Goal: Task Accomplishment & Management: Complete application form

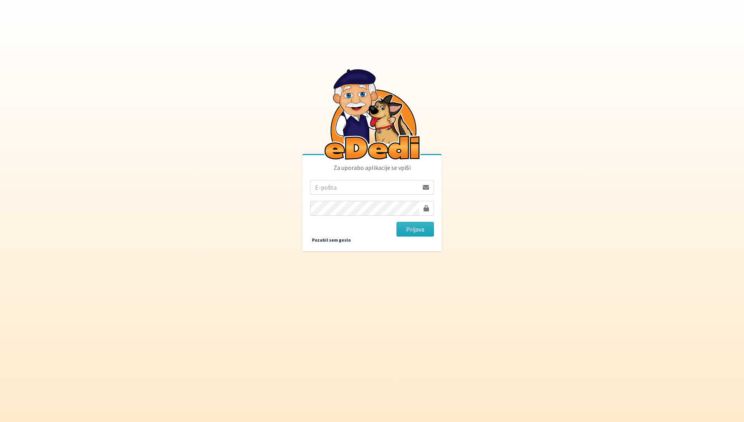
click at [373, 178] on p "Za uporabo aplikacije se vpiši" at bounding box center [372, 171] width 124 height 17
click at [374, 184] on input "email" at bounding box center [364, 187] width 109 height 15
click at [354, 197] on form "Prijava" at bounding box center [372, 208] width 124 height 57
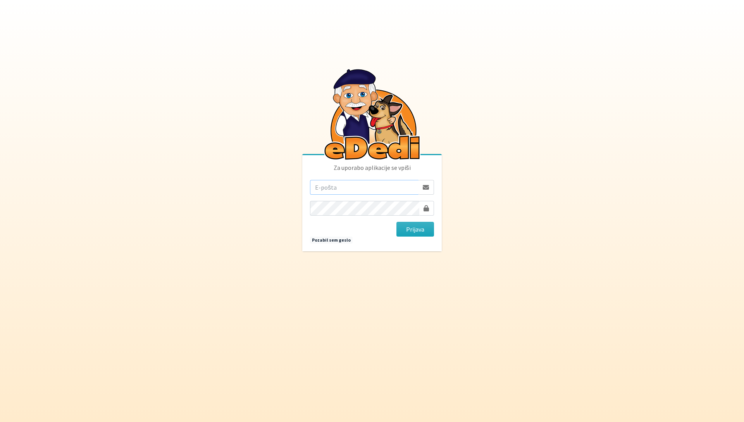
click at [351, 188] on input "email" at bounding box center [364, 187] width 109 height 15
click at [500, 145] on body "Za uporabo aplikacije se vpiši Prijava Pozabil sem geslo" at bounding box center [372, 211] width 744 height 422
type input "nadja.zlender@erps.si"
click at [420, 228] on button "Prijava" at bounding box center [416, 229] width 38 height 15
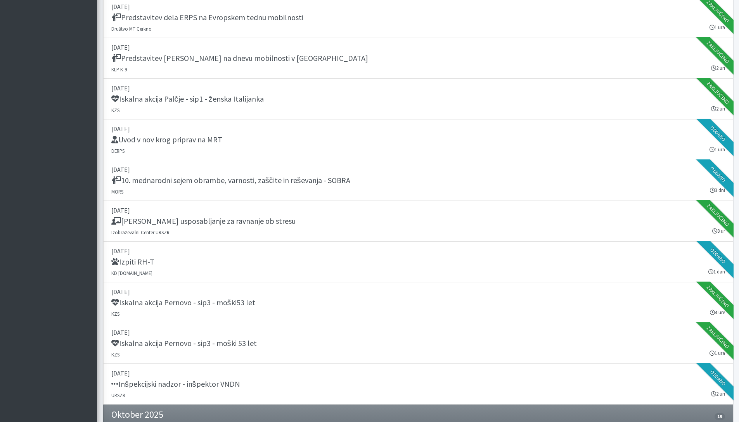
scroll to position [1058, 0]
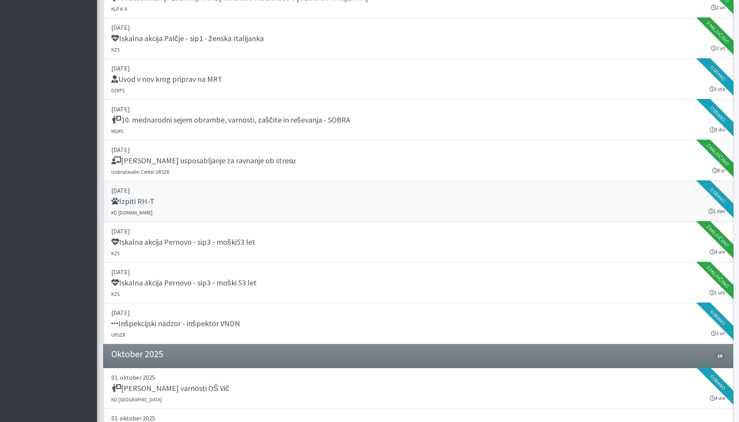
click at [226, 199] on div "Izpiti RH-T" at bounding box center [417, 202] width 613 height 11
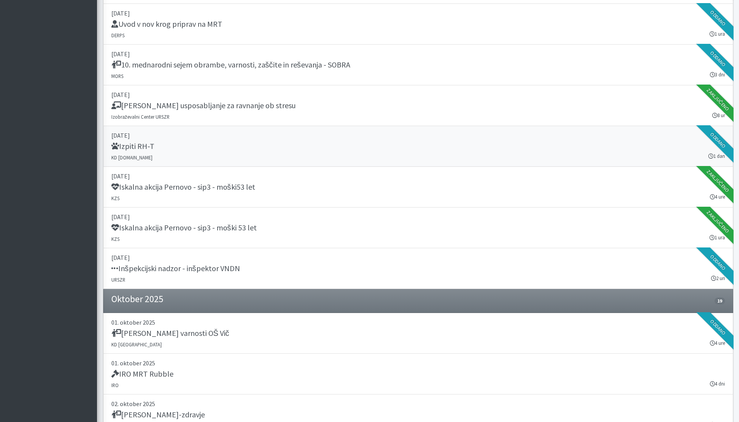
scroll to position [1163, 0]
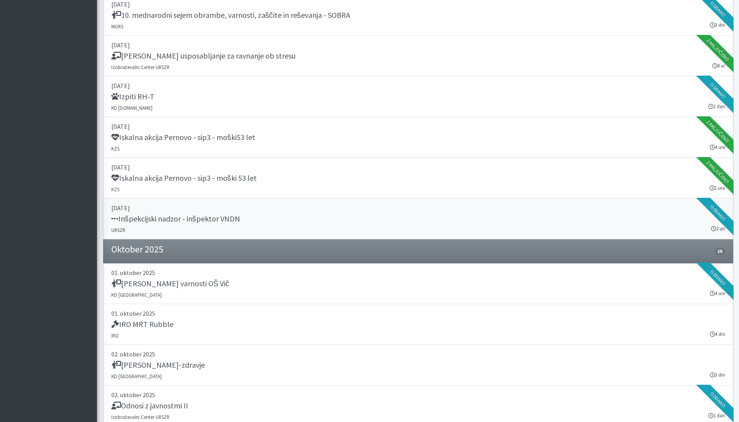
click at [265, 221] on div "Inšpekcijski nadzor - inšpektor VNDN" at bounding box center [417, 219] width 613 height 11
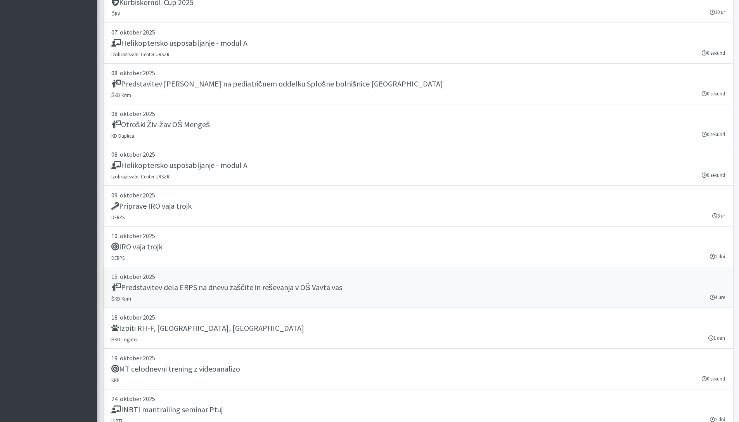
scroll to position [1729, 0]
click at [257, 314] on p "18. oktober 2025" at bounding box center [417, 316] width 613 height 9
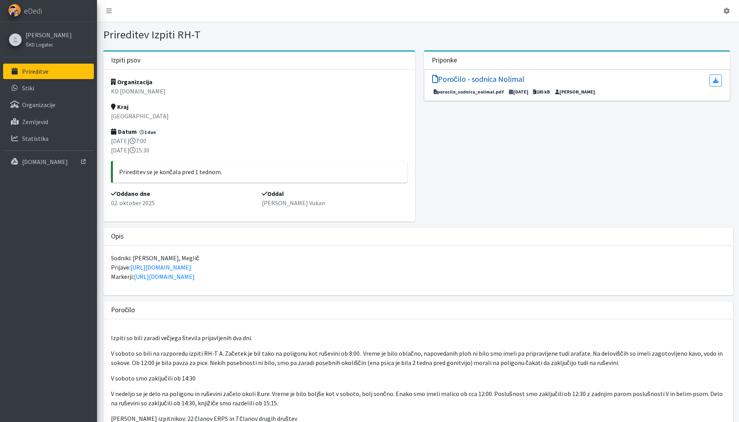
click at [506, 74] on h5 "Poročilo - sodnica Nolimal" at bounding box center [478, 78] width 92 height 9
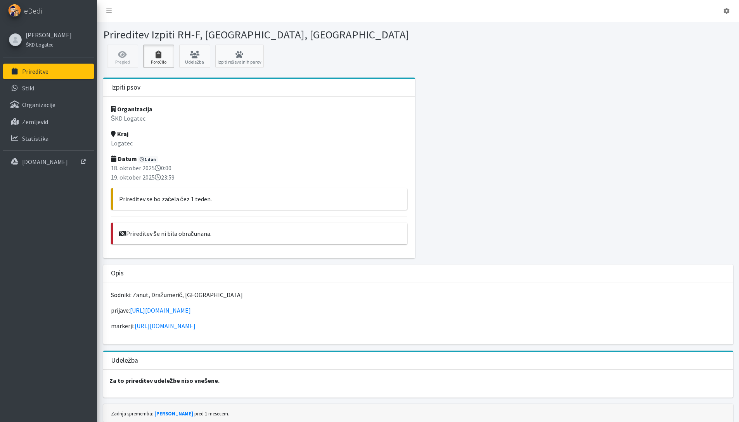
click at [158, 63] on link "Poročilo" at bounding box center [158, 56] width 31 height 23
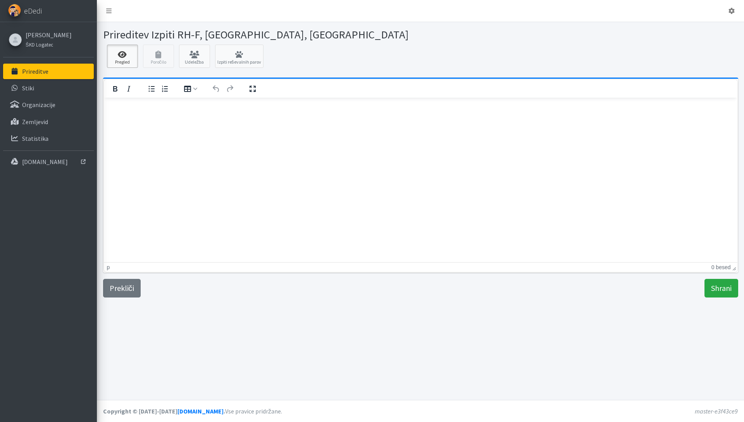
click at [124, 57] on icon at bounding box center [122, 55] width 26 height 8
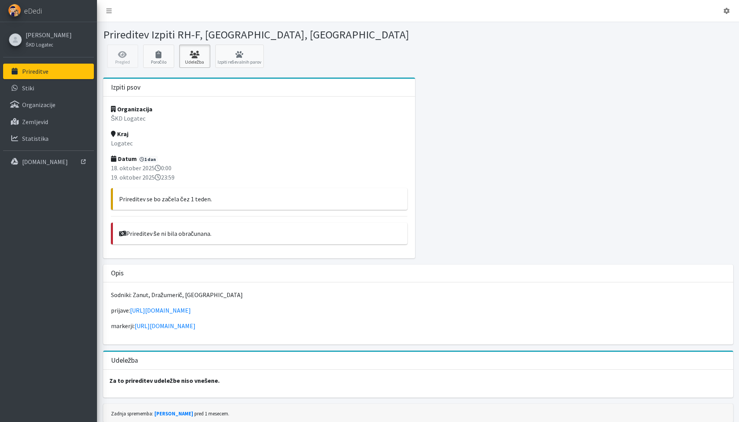
click at [200, 60] on link "Udeležba" at bounding box center [194, 56] width 31 height 23
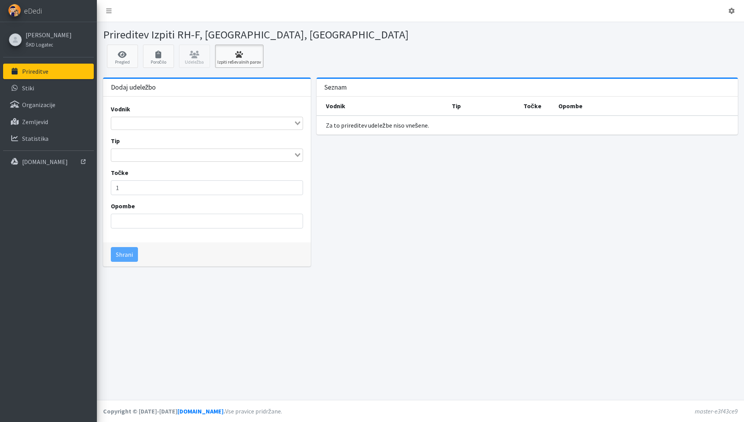
click at [222, 53] on icon at bounding box center [239, 55] width 44 height 8
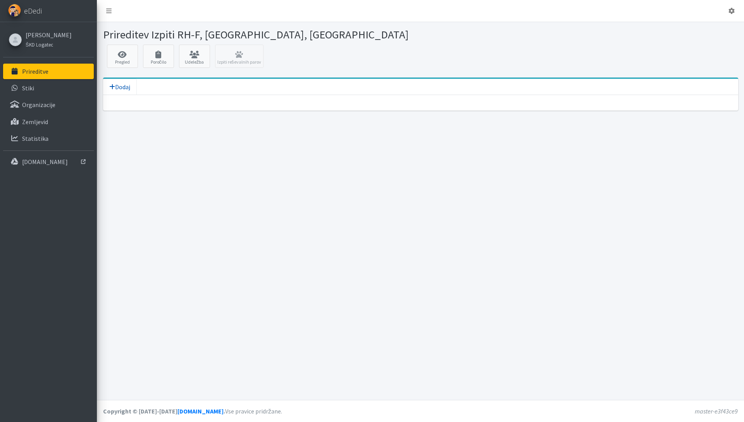
click at [122, 90] on span "Dodaj" at bounding box center [119, 87] width 21 height 8
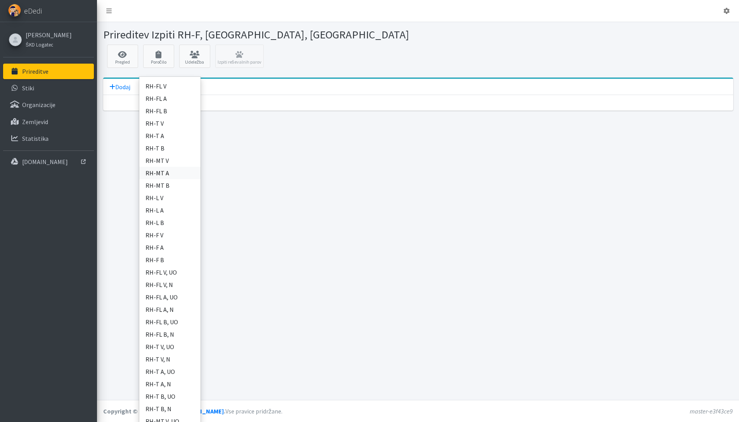
click at [166, 174] on link "RH-MT A" at bounding box center [169, 173] width 61 height 12
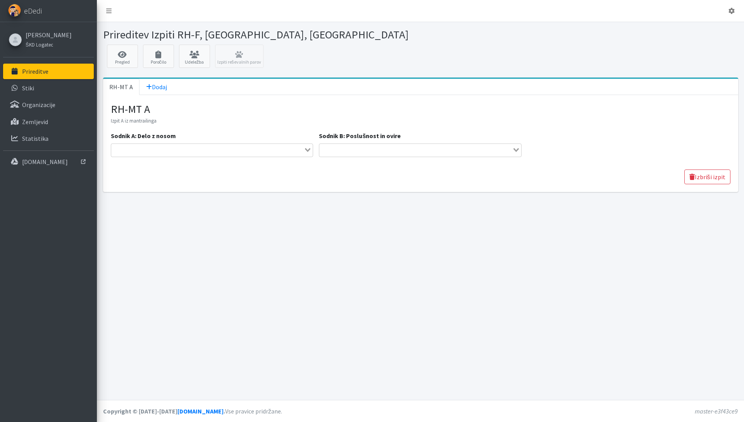
click at [226, 144] on div "Search for option" at bounding box center [207, 149] width 193 height 11
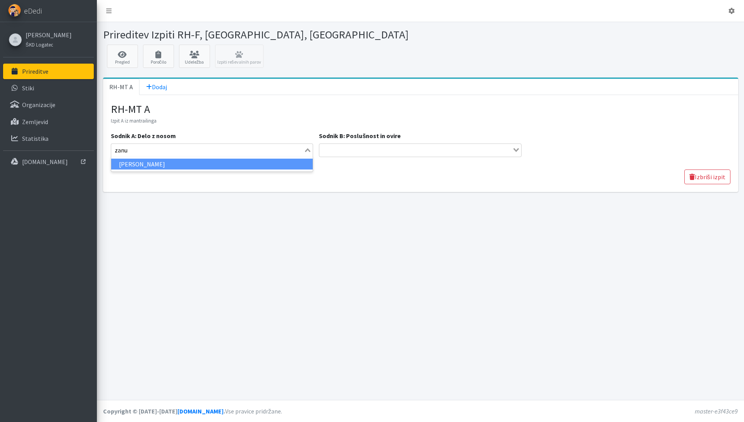
click at [250, 167] on li "Matjaž Zanut" at bounding box center [212, 164] width 202 height 11
type input "zanu"
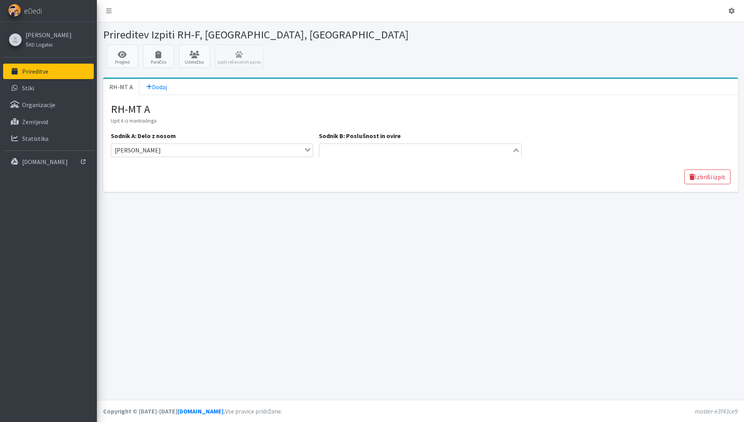
click at [350, 147] on input "Search for option" at bounding box center [416, 149] width 192 height 9
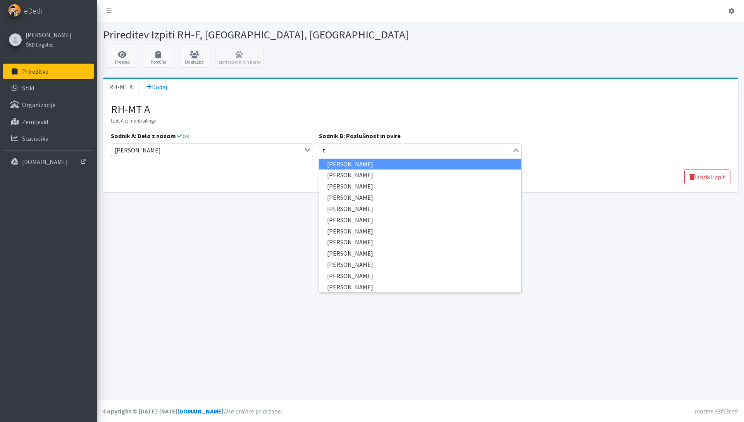
click at [358, 162] on li "Tomaž Dražumerič" at bounding box center [420, 164] width 202 height 11
type input "t"
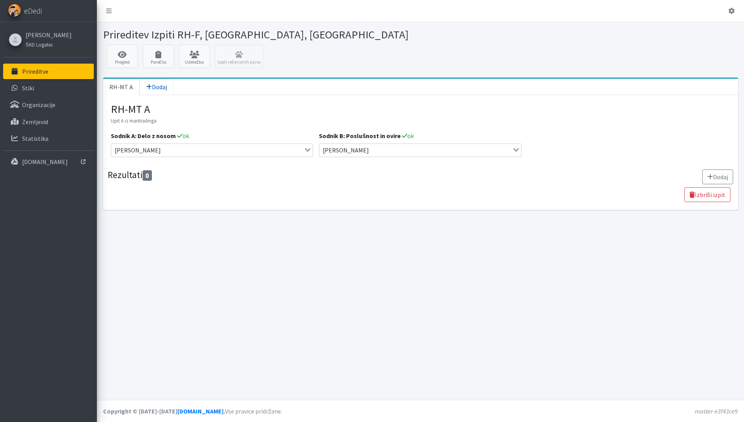
click at [153, 91] on link "Dodaj" at bounding box center [157, 87] width 34 height 16
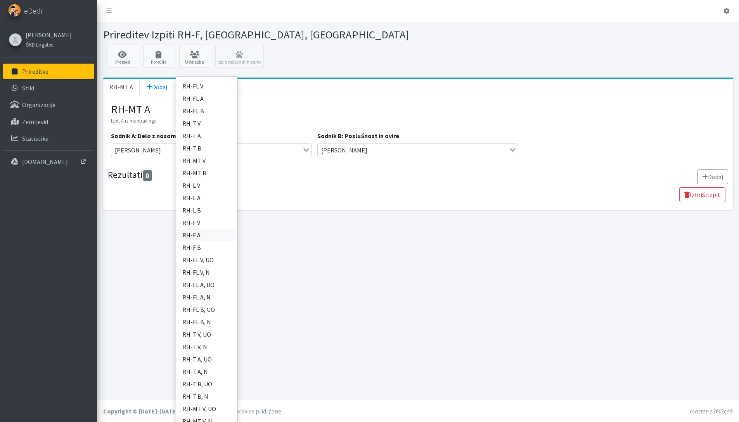
click at [199, 234] on link "RH-F A" at bounding box center [206, 235] width 61 height 12
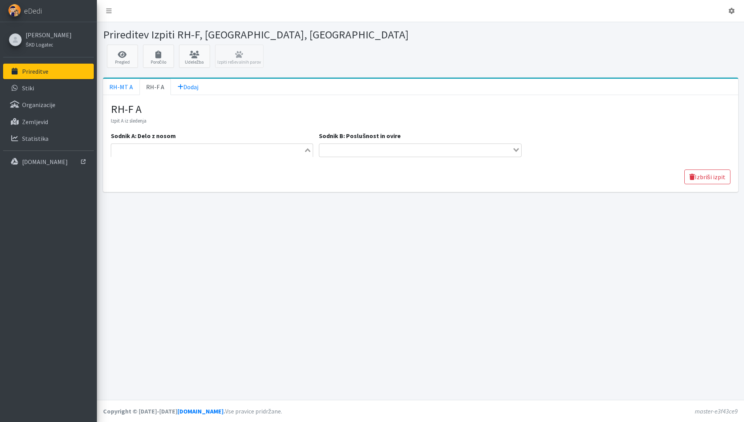
click at [198, 149] on input "Search for option" at bounding box center [208, 149] width 192 height 9
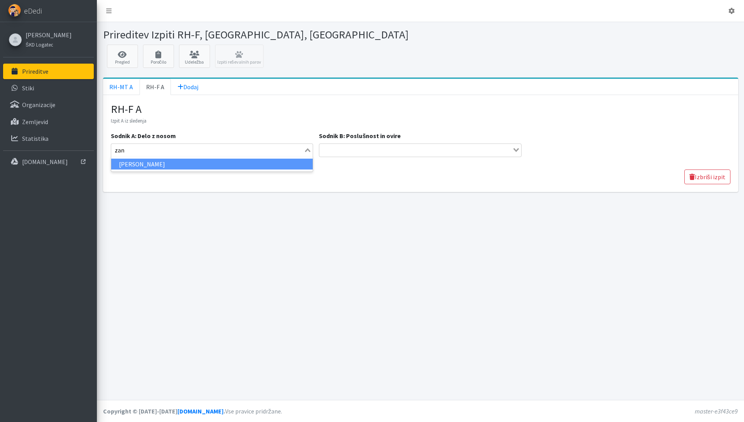
click at [194, 162] on li "Matjaž Zanut" at bounding box center [212, 164] width 202 height 11
type input "zan"
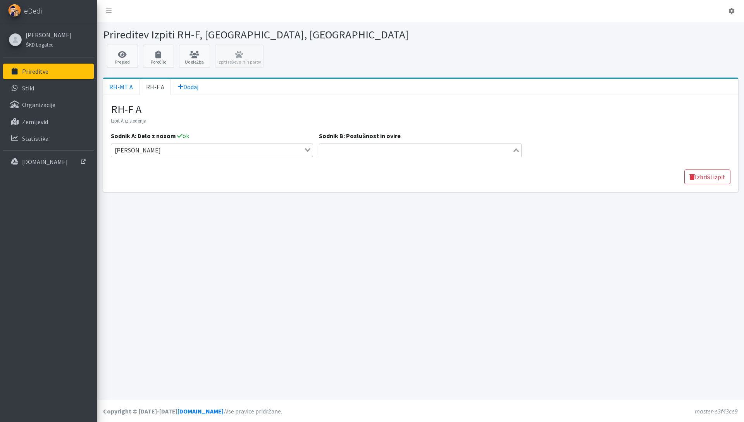
click at [339, 144] on div "Search for option" at bounding box center [415, 149] width 193 height 11
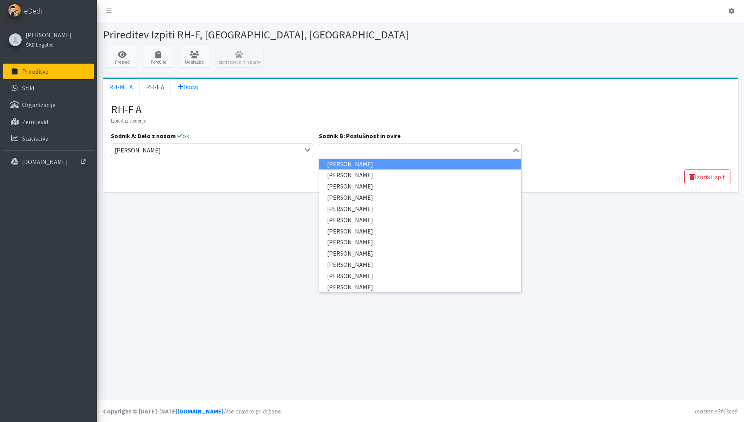
click at [363, 162] on li "Tomaž Dražumerič" at bounding box center [420, 164] width 202 height 11
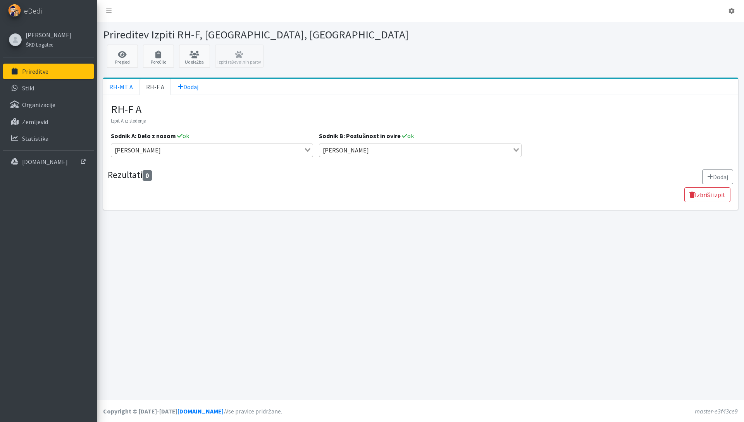
click at [390, 278] on div "Prireditev Izpiti RH-F, FL, MT Pregled Poročilo Udeležba Izpiti reševalnih paro…" at bounding box center [420, 211] width 647 height 378
click at [195, 85] on span "Dodaj" at bounding box center [188, 87] width 21 height 8
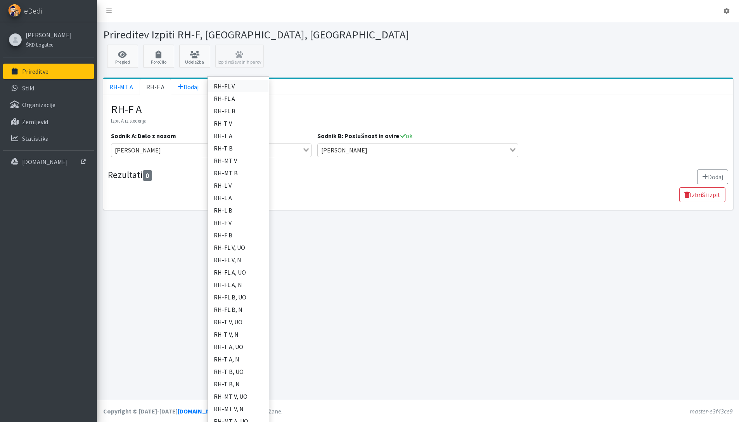
click at [231, 90] on link "RH-FL V" at bounding box center [237, 86] width 61 height 12
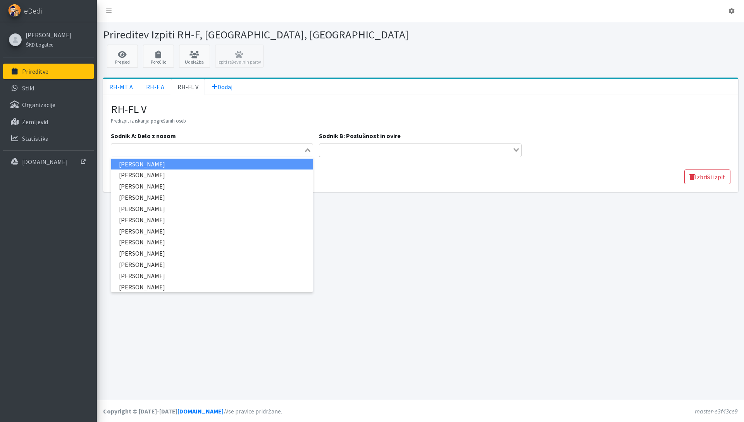
click at [158, 145] on input "Search for option" at bounding box center [208, 149] width 192 height 9
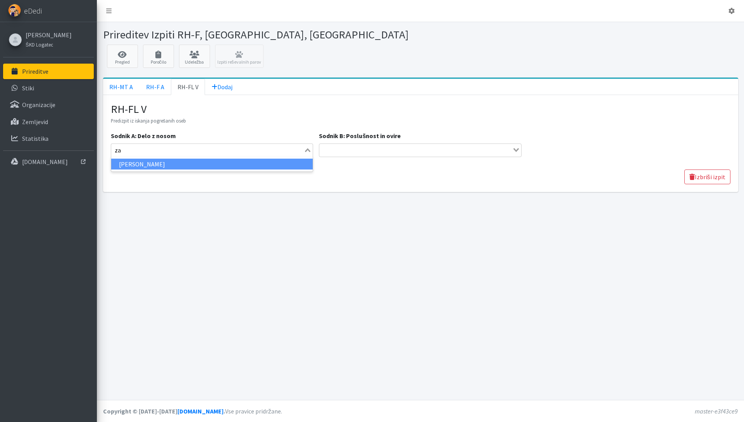
click at [162, 161] on li "Matjaž Zanut" at bounding box center [212, 164] width 202 height 11
type input "za"
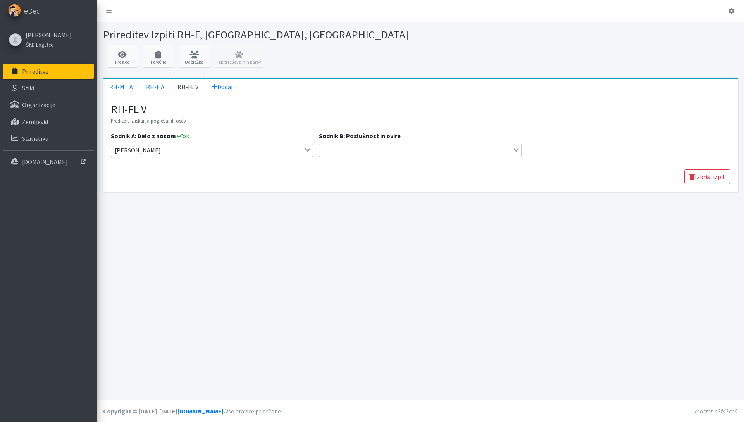
click at [442, 145] on input "Search for option" at bounding box center [416, 149] width 192 height 9
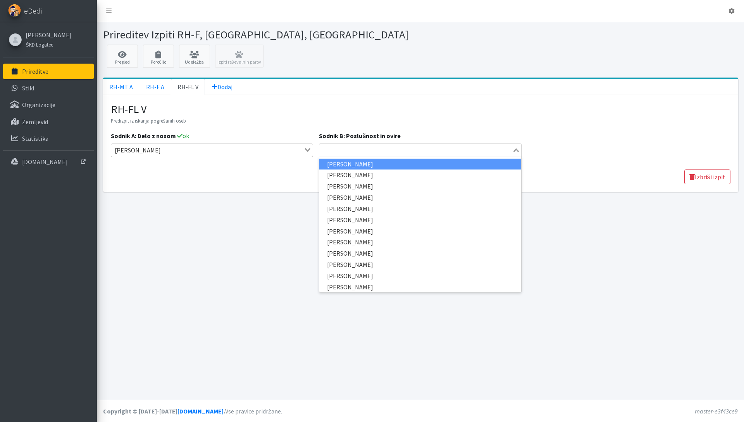
click at [420, 160] on li "Tomaž Dražumerič" at bounding box center [420, 164] width 202 height 11
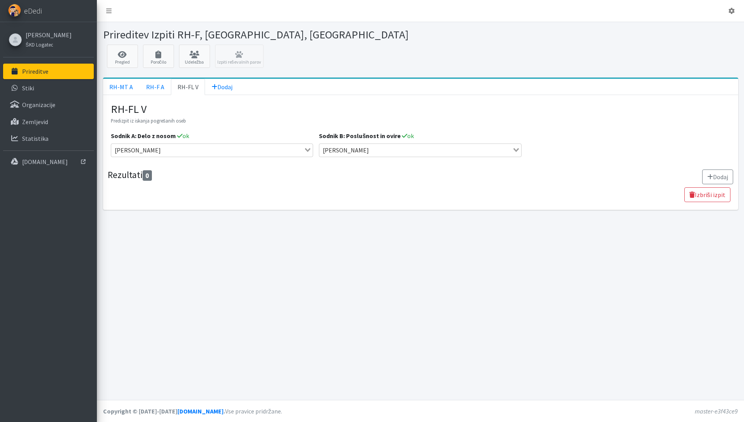
click at [280, 243] on div "Prireditev Izpiti RH-F, FL, MT Pregled Poročilo Udeležba Izpiti reševalnih paro…" at bounding box center [420, 211] width 647 height 378
click at [219, 91] on link "Dodaj" at bounding box center [222, 87] width 34 height 16
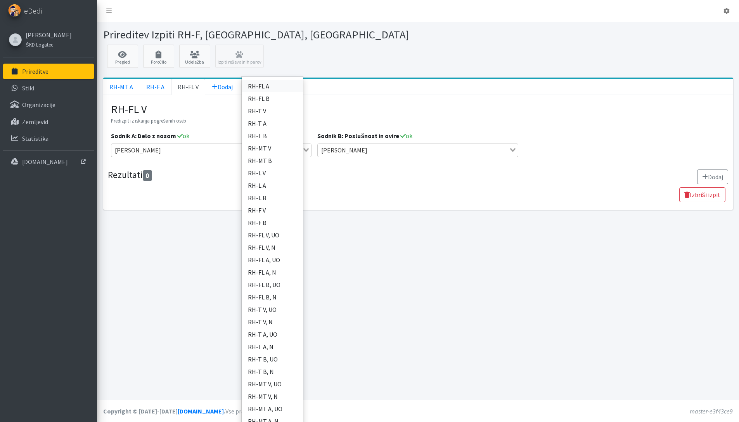
click at [272, 90] on link "RH-FL A" at bounding box center [272, 86] width 61 height 12
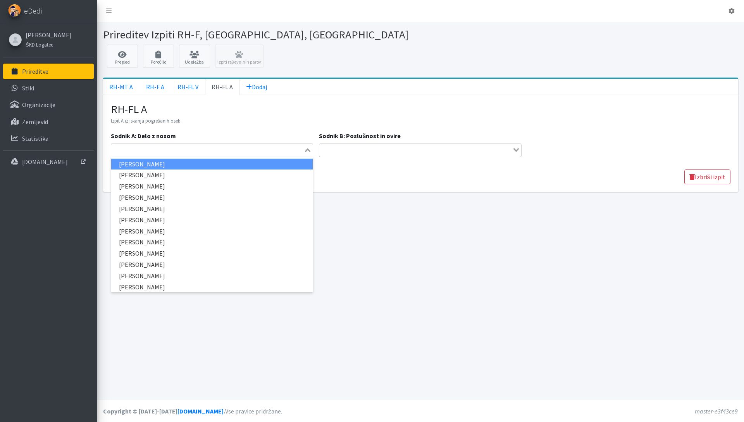
type input "n"
click at [181, 149] on input "n" at bounding box center [208, 149] width 192 height 9
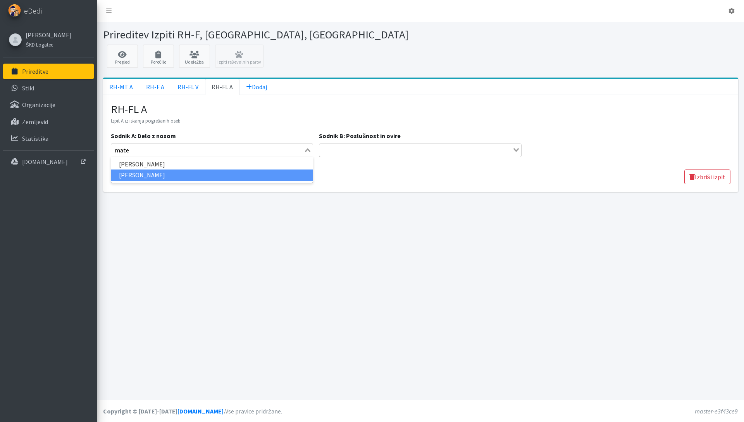
drag, startPoint x: 140, startPoint y: 163, endPoint x: 140, endPoint y: 174, distance: 10.9
click at [140, 174] on ul "Mateja Nolimal Matej Velikonja" at bounding box center [212, 170] width 203 height 27
click at [140, 174] on li "Matej Velikonja" at bounding box center [212, 174] width 202 height 11
type input "mate"
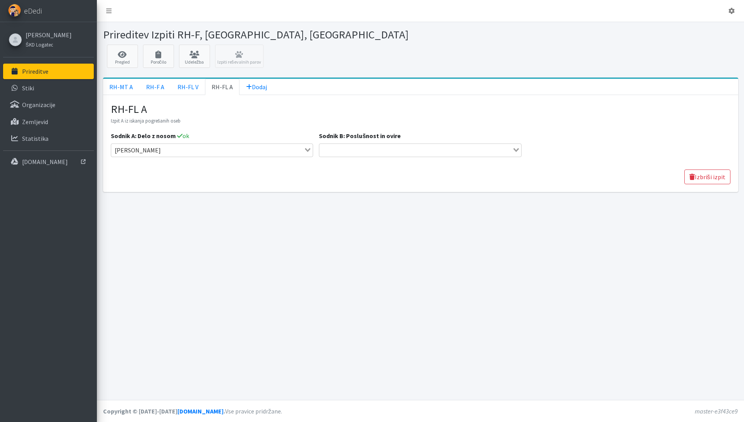
click at [371, 142] on div "Sodnik B: Poslušnost in ovire Loading..." at bounding box center [420, 144] width 207 height 26
click at [372, 147] on input "Search for option" at bounding box center [416, 149] width 192 height 9
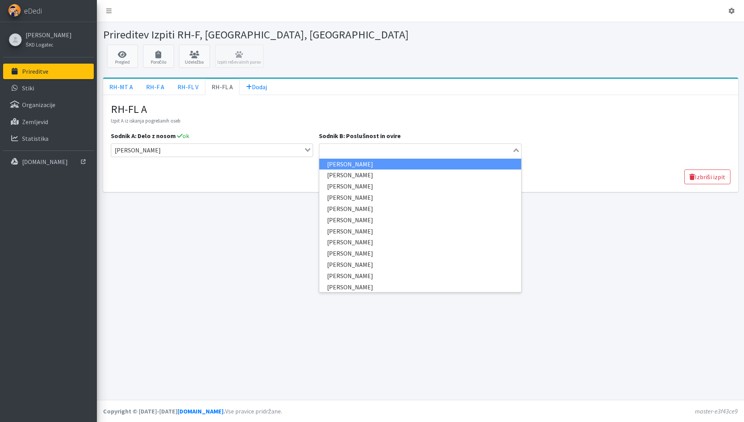
click at [375, 162] on li "Tomaž Dražumerič" at bounding box center [420, 164] width 202 height 11
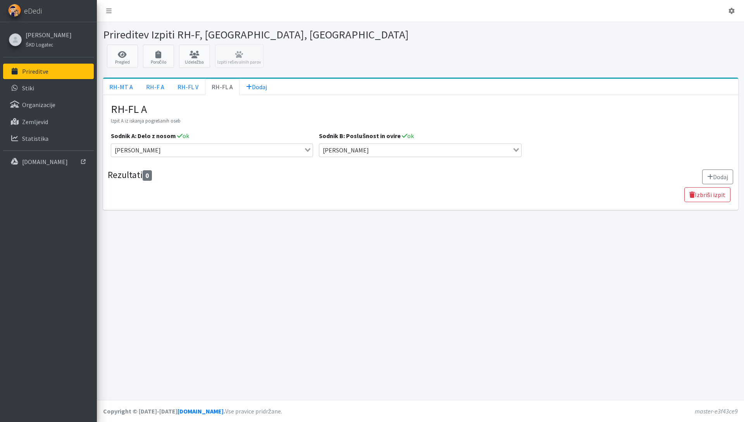
click at [257, 213] on div "RH-MT A RH-F A RH-FL V RH-FL A Dodaj RH-FL B RH-T V RH-T A RH-T B RH-MT V RH-MT…" at bounding box center [420, 147] width 641 height 138
click at [255, 88] on span "Dodaj" at bounding box center [256, 87] width 21 height 8
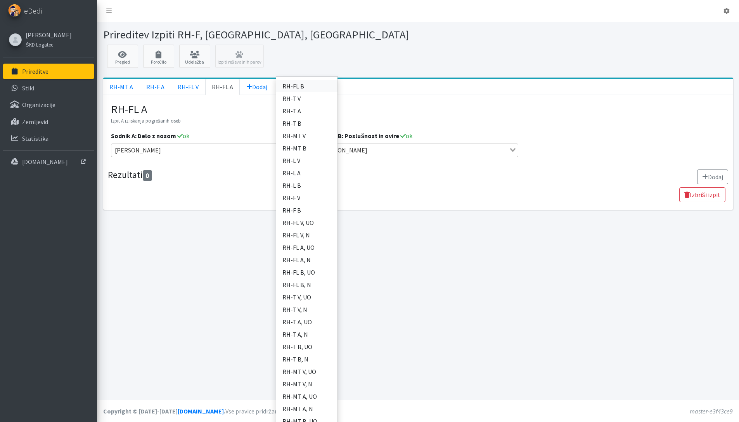
click at [297, 85] on link "RH-FL B" at bounding box center [306, 86] width 61 height 12
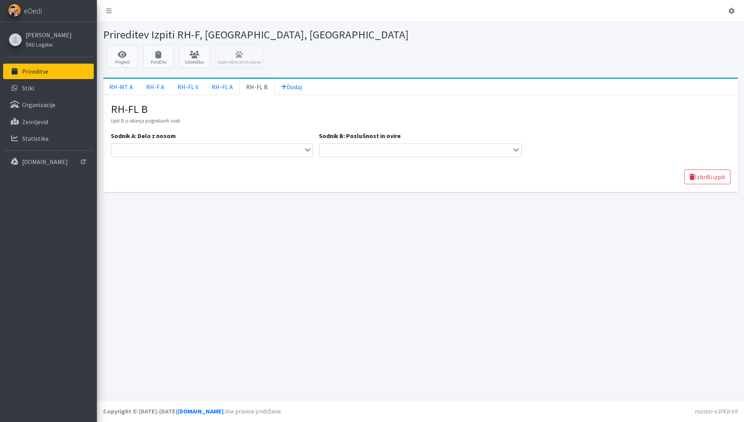
click at [184, 145] on input "Search for option" at bounding box center [208, 149] width 192 height 9
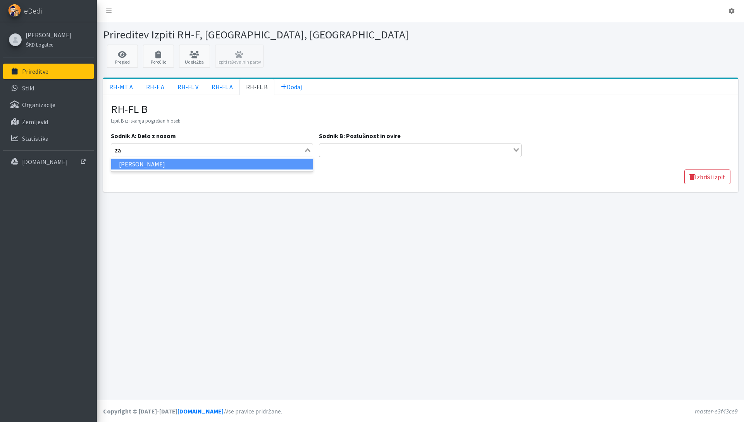
click at [184, 161] on li "Matjaž Zanut" at bounding box center [212, 164] width 202 height 11
type input "za"
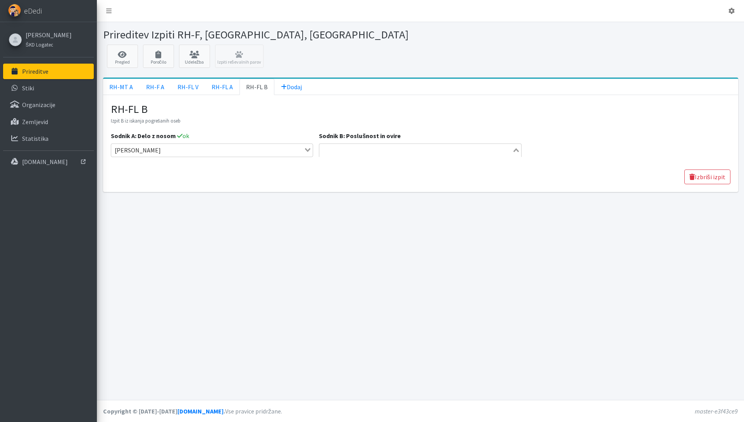
click at [388, 145] on input "Search for option" at bounding box center [416, 149] width 192 height 9
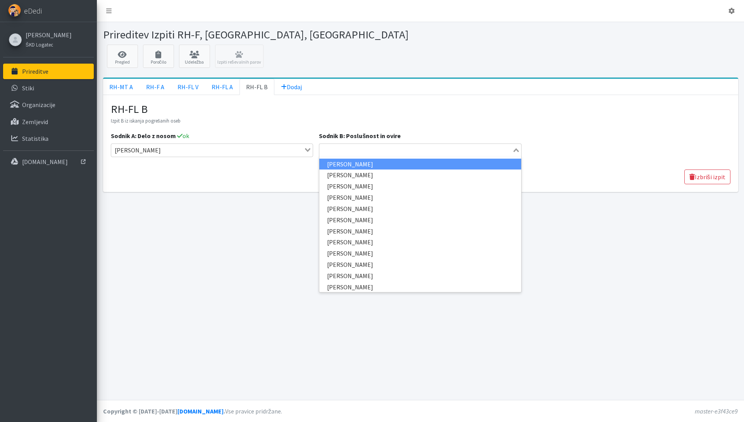
click at [378, 164] on li "Tomaž Dražumerič" at bounding box center [420, 164] width 202 height 11
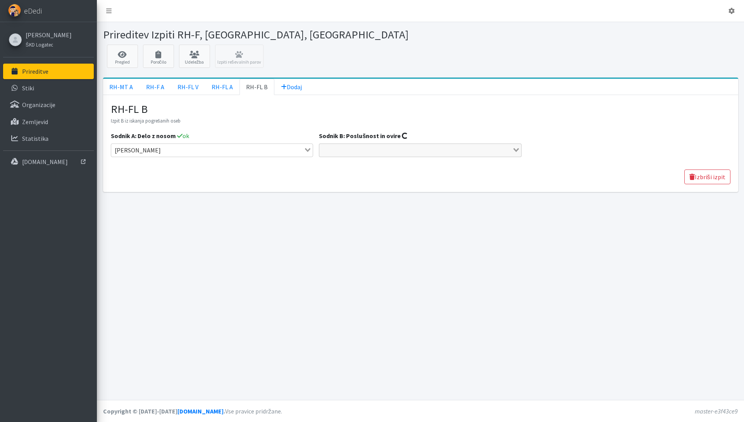
click at [292, 252] on div "Prireditev Izpiti RH-F, FL, MT Pregled Poročilo Udeležba Izpiti reševalnih paro…" at bounding box center [420, 211] width 647 height 378
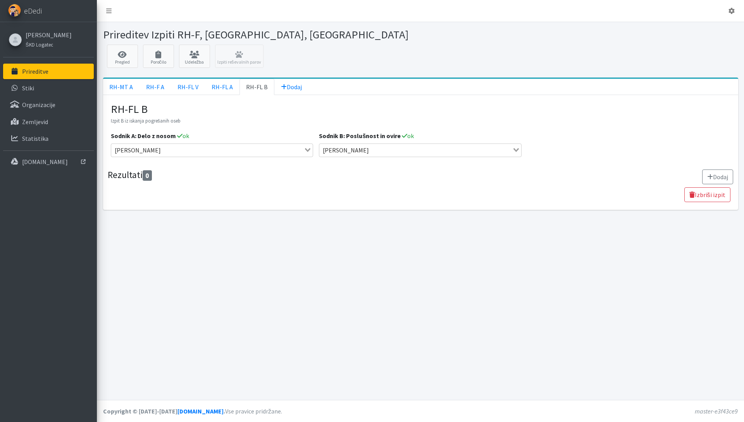
click at [307, 262] on div "Prireditev Izpiti RH-F, FL, MT Pregled Poročilo Udeležba Izpiti reševalnih paro…" at bounding box center [420, 211] width 647 height 378
click at [129, 92] on link "RH-MT A" at bounding box center [121, 87] width 36 height 16
click at [446, 220] on div "Prireditev Izpiti RH-F, FL, MT Pregled Poročilo Udeležba Izpiti reševalnih paro…" at bounding box center [420, 211] width 647 height 378
click at [705, 175] on button "Dodaj" at bounding box center [717, 176] width 31 height 15
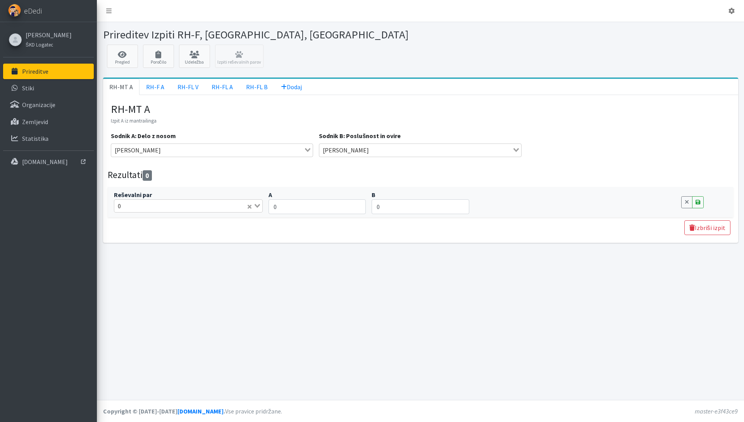
click at [154, 204] on input "Search for option" at bounding box center [185, 205] width 123 height 9
type input "katja har"
click at [171, 220] on li "Katja Harej & Gamma" at bounding box center [188, 219] width 148 height 11
click at [383, 340] on div "Prireditev Izpiti RH-F, FL, MT Pregled Poročilo Udeležba Izpiti reševalnih paro…" at bounding box center [420, 211] width 647 height 378
click at [701, 202] on link "Save" at bounding box center [698, 202] width 12 height 12
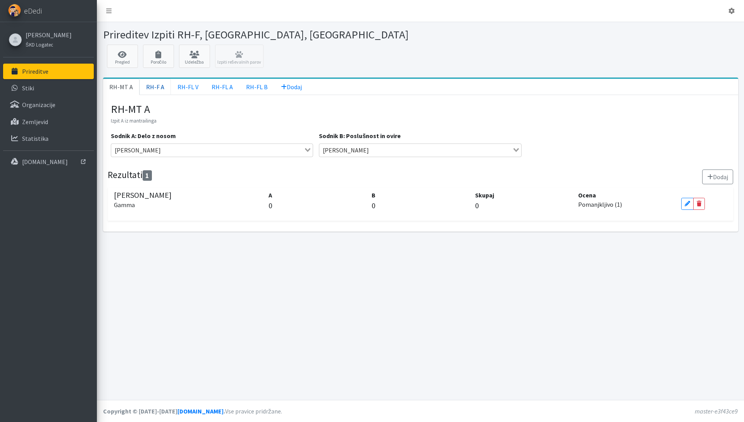
click at [160, 90] on link "RH-F A" at bounding box center [155, 87] width 31 height 16
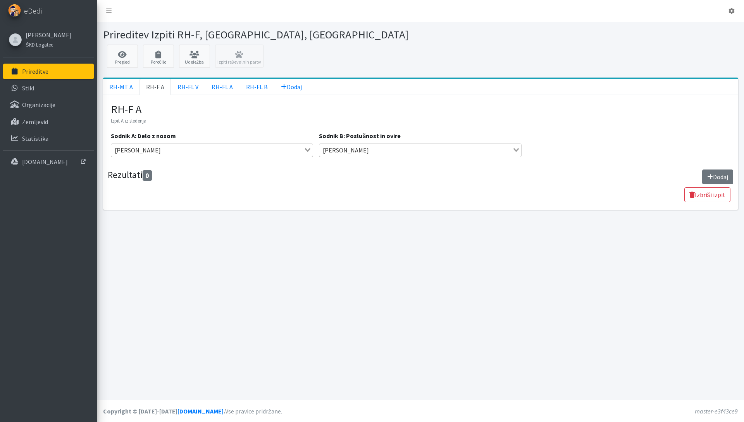
click at [722, 173] on button "Dodaj" at bounding box center [717, 176] width 31 height 15
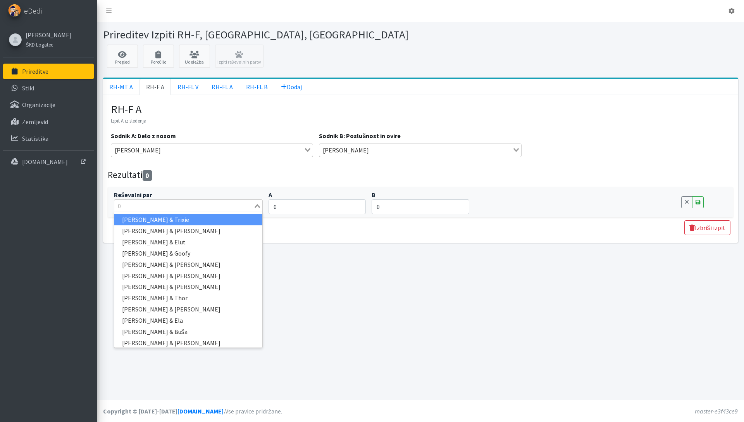
click at [169, 207] on input "Search for option" at bounding box center [184, 205] width 138 height 9
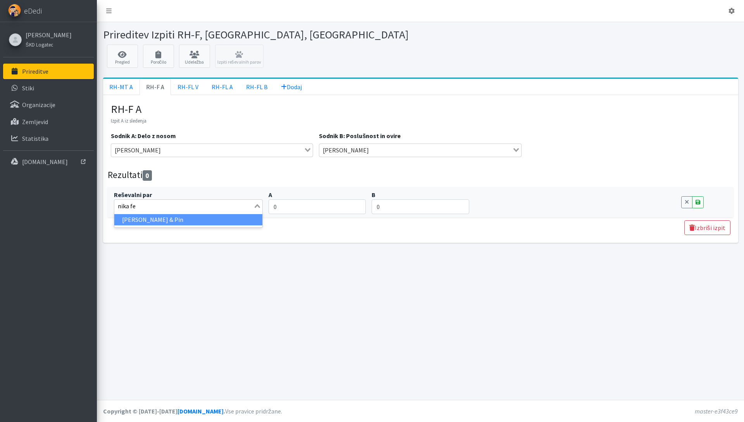
type input "nika fer"
click at [148, 222] on li "Nika Ferk & Pin" at bounding box center [188, 219] width 148 height 11
click at [411, 292] on div "Prireditev Izpiti RH-F, FL, MT Pregled Poročilo Udeležba Izpiti reševalnih paro…" at bounding box center [420, 211] width 647 height 378
click at [697, 202] on icon at bounding box center [698, 201] width 5 height 5
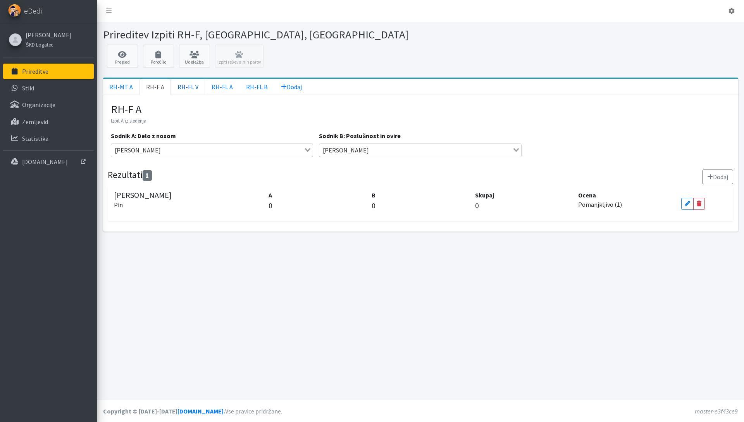
click at [186, 87] on link "RH-FL V" at bounding box center [188, 87] width 34 height 16
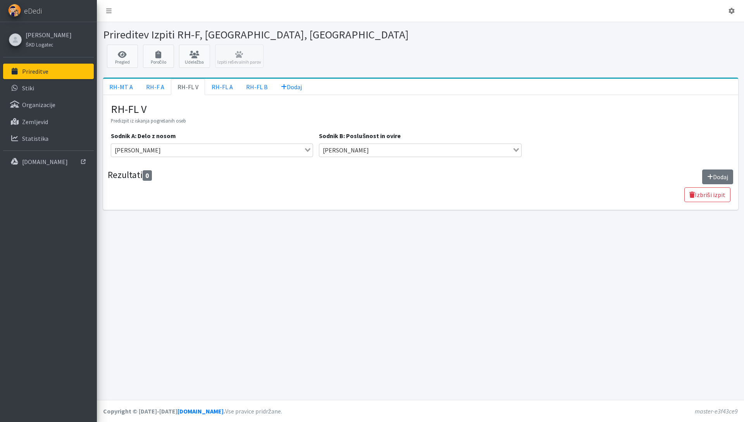
click at [711, 178] on icon at bounding box center [711, 177] width 6 height 6
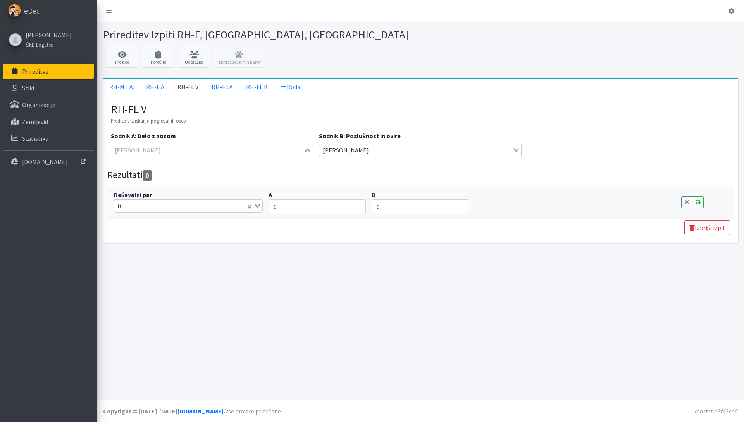
click at [178, 152] on input "Search for option" at bounding box center [208, 149] width 192 height 9
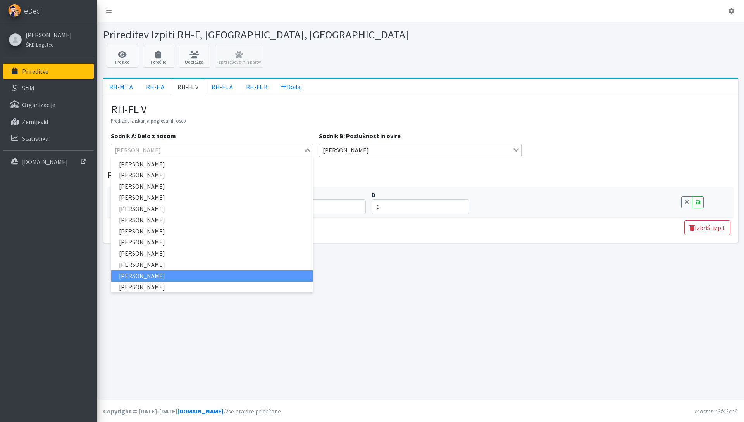
scroll to position [0, 0]
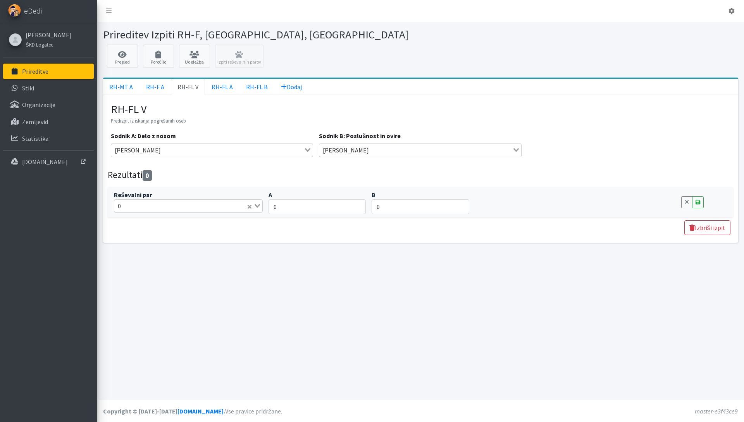
drag, startPoint x: 370, startPoint y: 285, endPoint x: 311, endPoint y: 259, distance: 64.8
click at [370, 284] on div "Prireditev Izpiti RH-F, FL, MT Pregled Poročilo Udeležba Izpiti reševalnih paro…" at bounding box center [420, 211] width 647 height 378
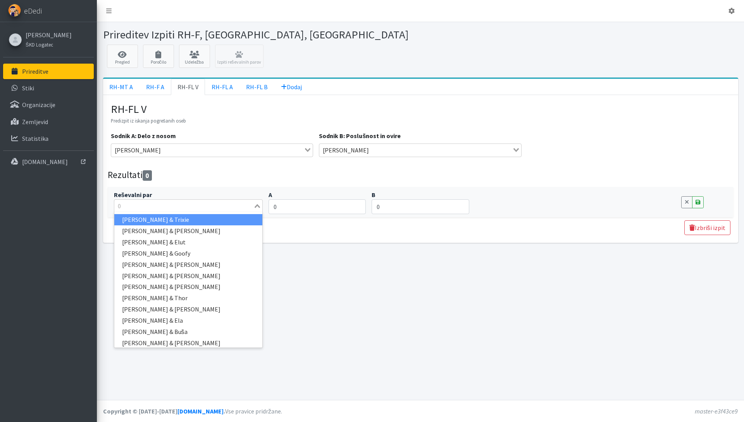
click at [198, 204] on input "Search for option" at bounding box center [184, 205] width 138 height 9
type input "alja"
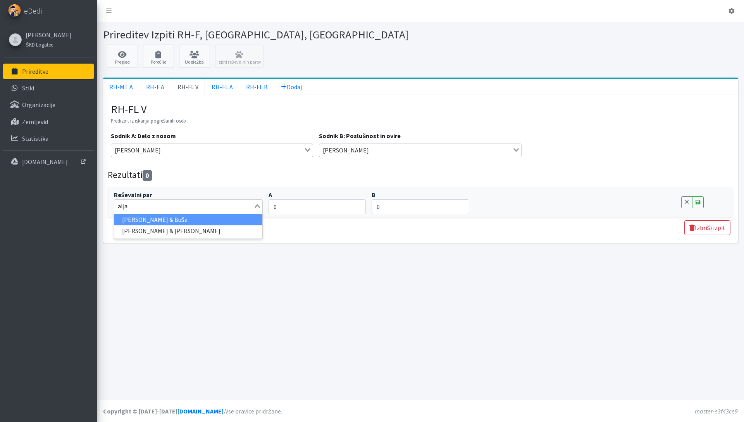
click at [198, 218] on li "Alja Kump & Buša" at bounding box center [188, 219] width 148 height 11
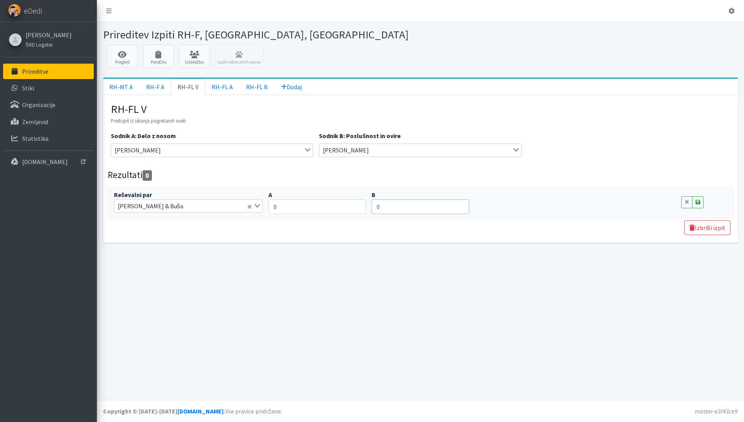
click at [430, 314] on div "Prireditev Izpiti RH-F, FL, MT Pregled Poročilo Udeležba Izpiti reševalnih paro…" at bounding box center [420, 211] width 647 height 378
click at [699, 203] on icon at bounding box center [698, 201] width 5 height 5
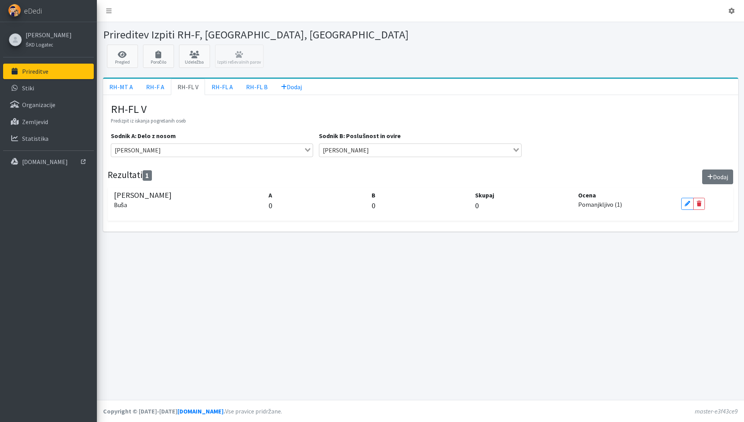
click at [732, 180] on button "Dodaj" at bounding box center [717, 176] width 31 height 15
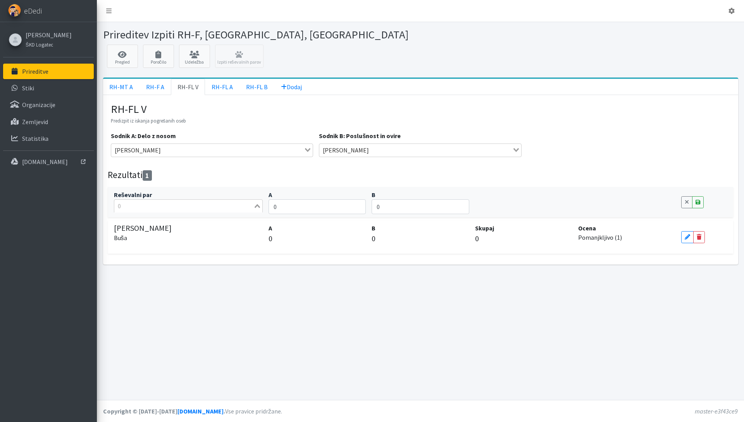
click at [145, 207] on input "Search for option" at bounding box center [184, 205] width 138 height 9
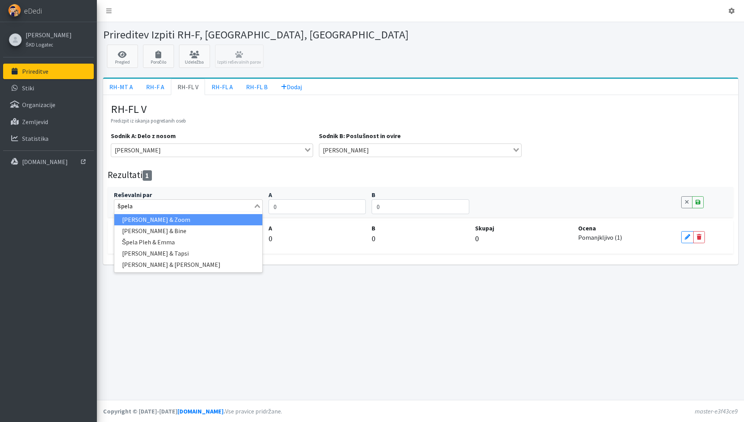
type input "špela š"
drag, startPoint x: 227, startPoint y: 220, endPoint x: 290, endPoint y: 227, distance: 63.6
click at [227, 220] on li "Špela Šertl & Khan" at bounding box center [188, 219] width 148 height 11
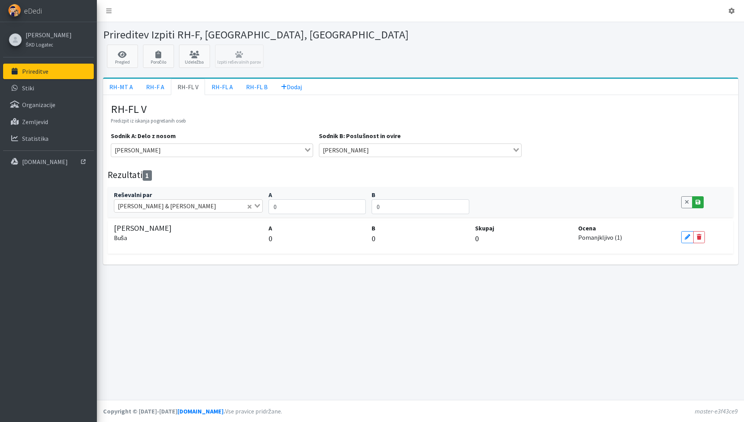
click at [698, 200] on icon at bounding box center [698, 201] width 5 height 5
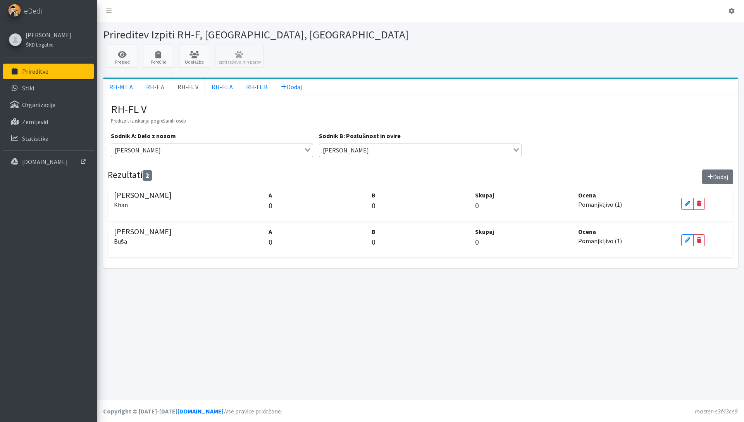
click at [718, 173] on button "Dodaj" at bounding box center [717, 176] width 31 height 15
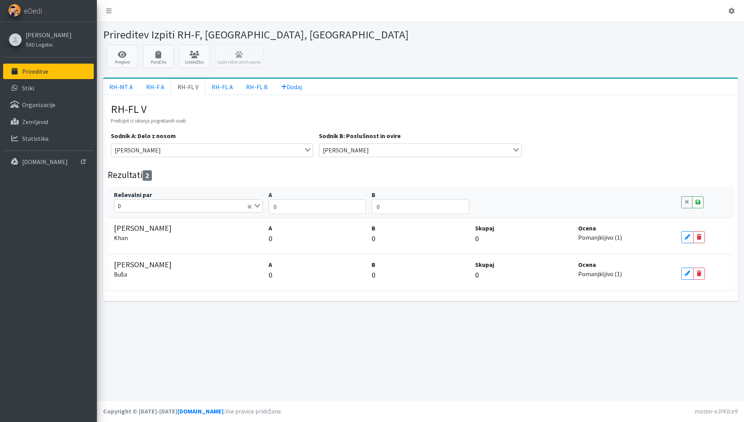
click at [197, 205] on input "Search for option" at bounding box center [185, 205] width 123 height 9
type input "živa va"
click at [186, 218] on li "Živa Vandot & Falko" at bounding box center [188, 219] width 148 height 11
click at [696, 201] on icon at bounding box center [698, 201] width 5 height 5
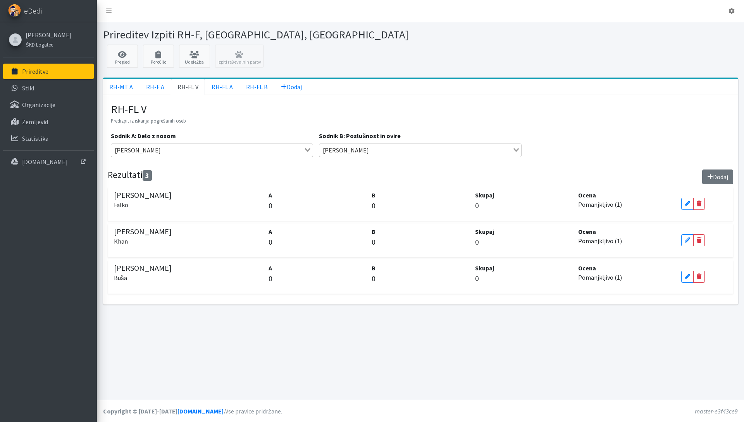
click at [709, 178] on icon at bounding box center [711, 177] width 6 height 6
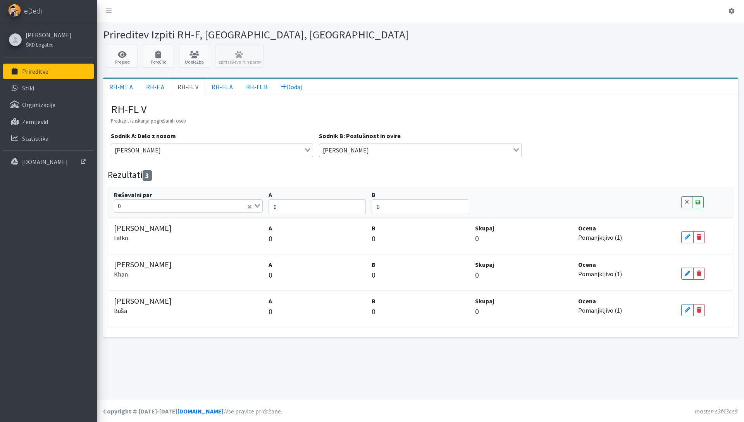
click at [135, 207] on input "Search for option" at bounding box center [185, 205] width 123 height 9
type input "simon"
click at [183, 221] on li "Simon Celestina & Goldy" at bounding box center [188, 219] width 148 height 11
click at [702, 201] on link "Save" at bounding box center [698, 202] width 12 height 12
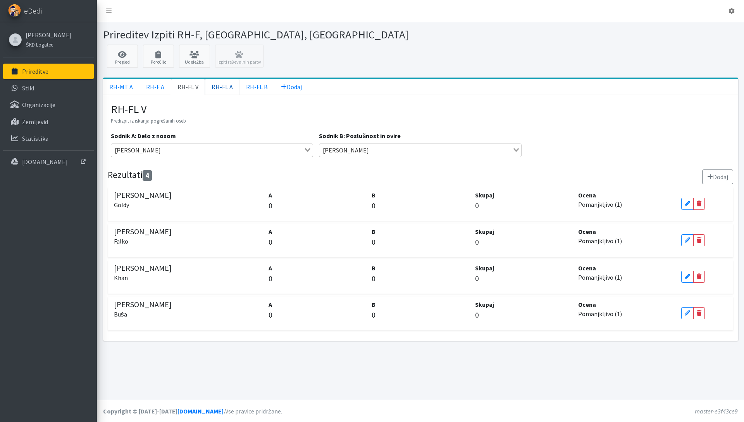
click at [207, 84] on link "RH-FL A" at bounding box center [222, 87] width 35 height 16
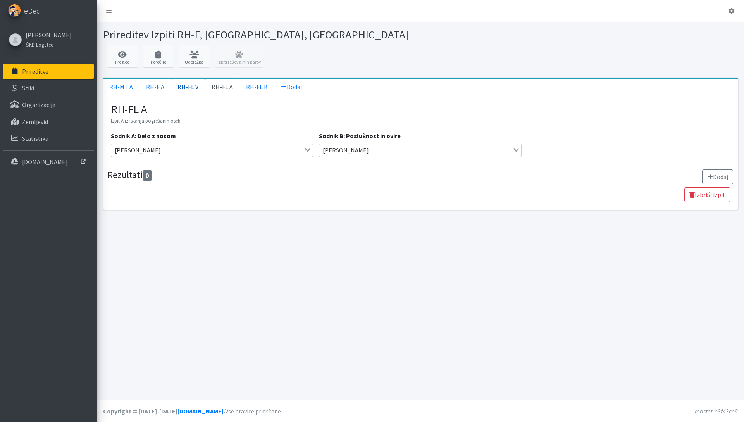
click at [179, 88] on link "RH-FL V" at bounding box center [188, 87] width 34 height 16
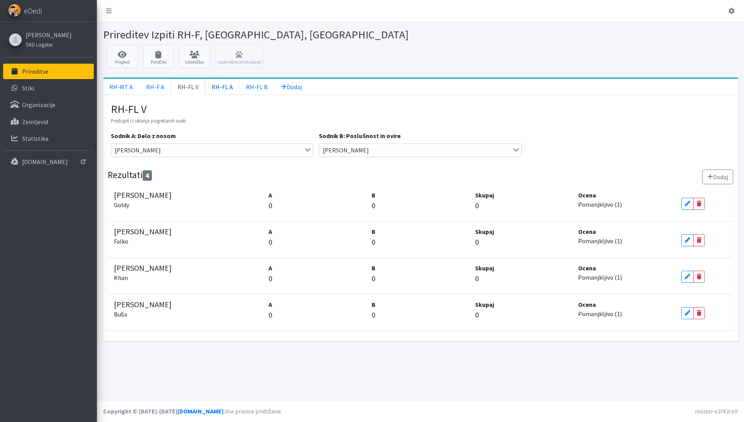
click at [216, 85] on link "RH-FL A" at bounding box center [222, 87] width 35 height 16
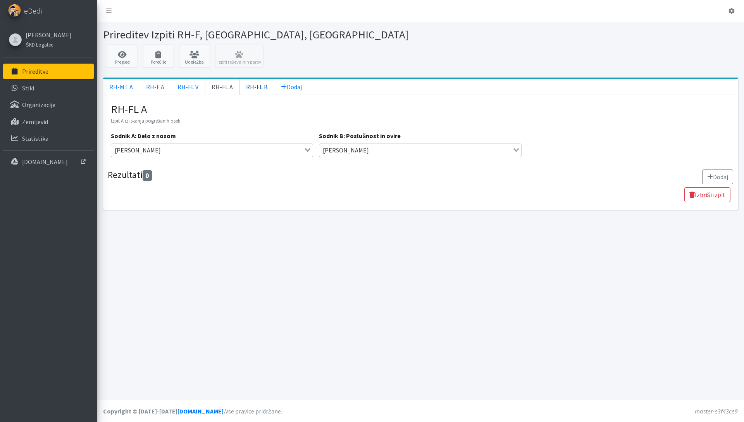
click at [245, 85] on link "RH-FL B" at bounding box center [257, 87] width 35 height 16
click at [226, 88] on link "RH-FL A" at bounding box center [222, 87] width 35 height 16
click at [711, 178] on button "Dodaj" at bounding box center [717, 176] width 31 height 15
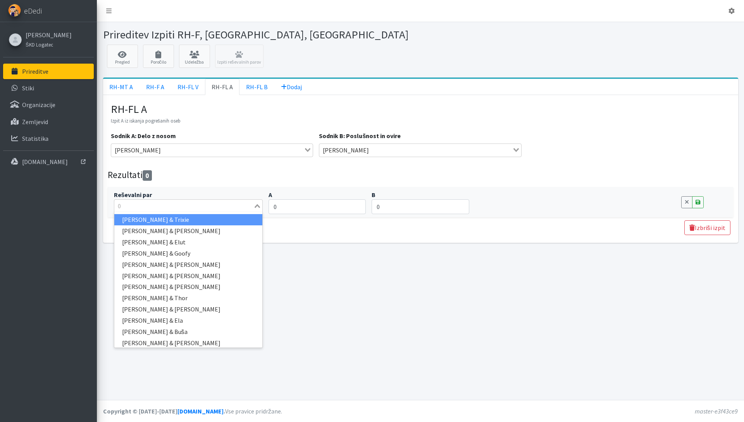
click at [171, 202] on input "Search for option" at bounding box center [184, 205] width 138 height 9
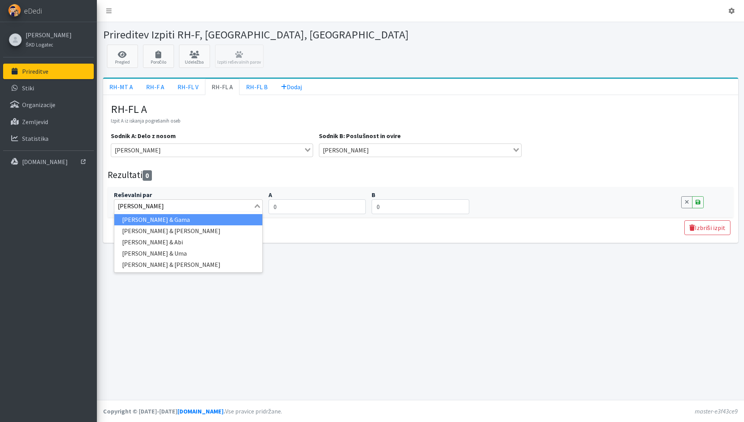
type input "petra dr"
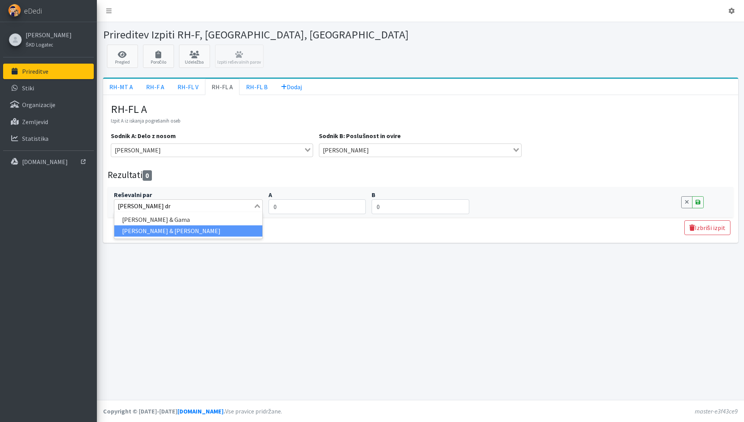
click at [170, 229] on li "Petra Držan & Ira" at bounding box center [188, 230] width 148 height 11
click at [696, 203] on icon at bounding box center [698, 201] width 5 height 5
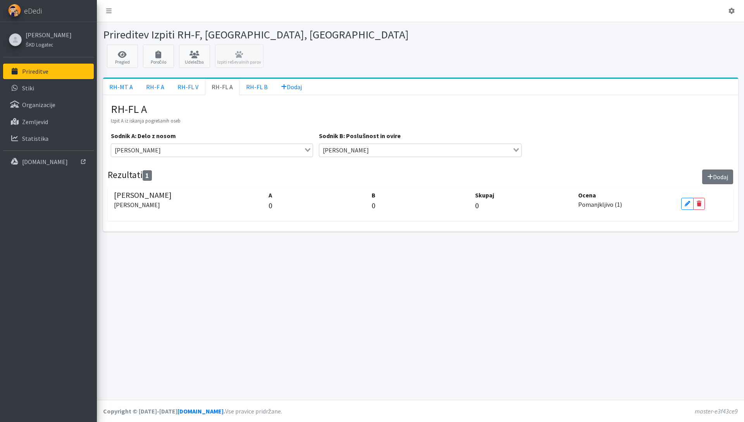
click at [717, 179] on button "Dodaj" at bounding box center [717, 176] width 31 height 15
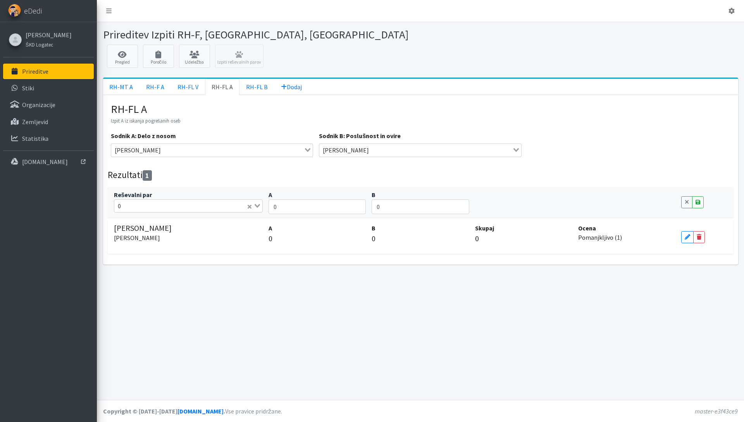
click at [143, 204] on input "Search for option" at bounding box center [185, 205] width 123 height 9
type input "vanja"
click at [154, 224] on li "Vanja Kopač & Don" at bounding box center [188, 219] width 148 height 11
click at [696, 205] on link "Save" at bounding box center [698, 202] width 12 height 12
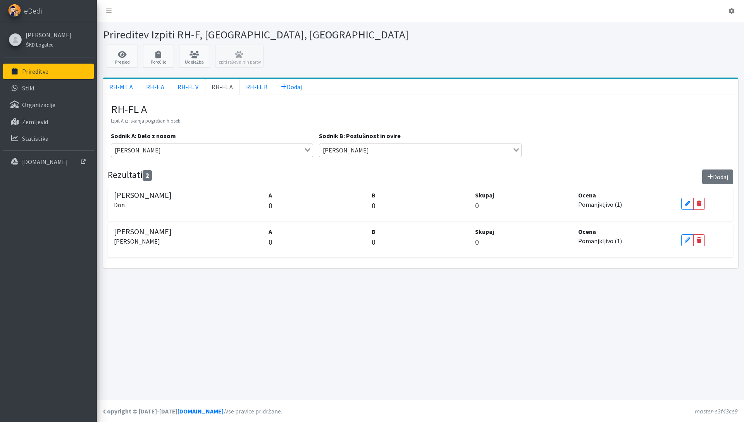
click at [720, 175] on button "Dodaj" at bounding box center [717, 176] width 31 height 15
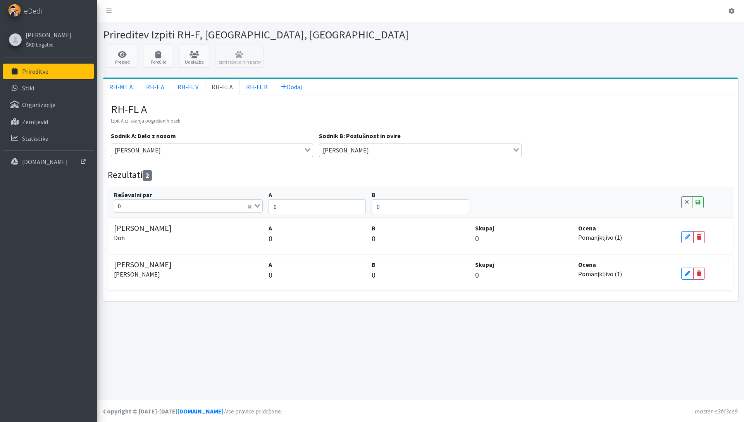
click at [198, 208] on input "Search for option" at bounding box center [185, 205] width 123 height 9
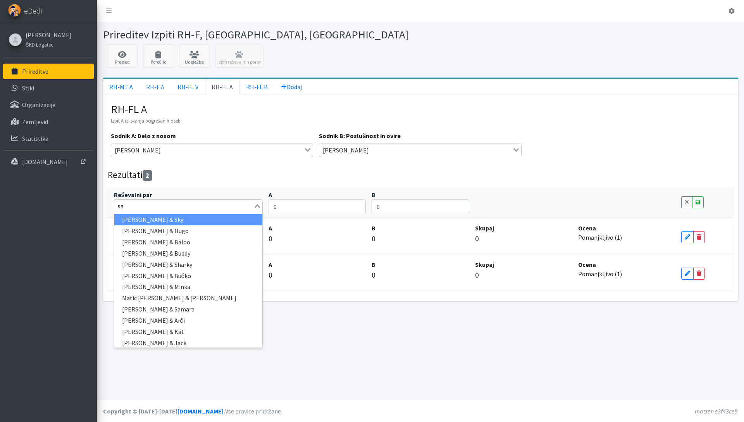
type input "sab"
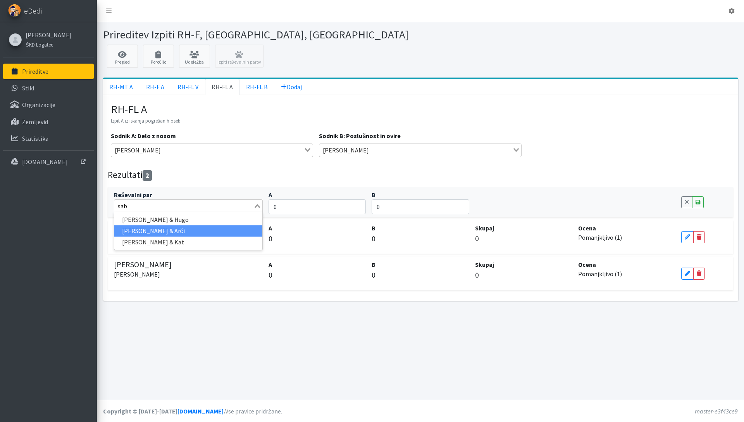
click at [186, 231] on li "Sabina Stepan & Arči" at bounding box center [188, 230] width 148 height 11
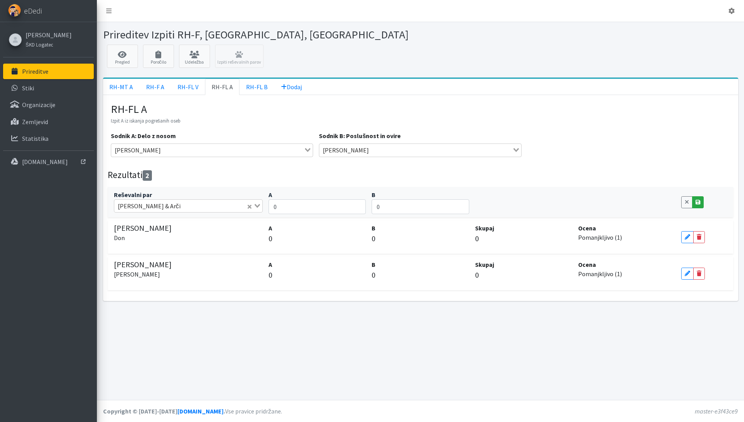
click at [700, 203] on icon at bounding box center [698, 201] width 5 height 5
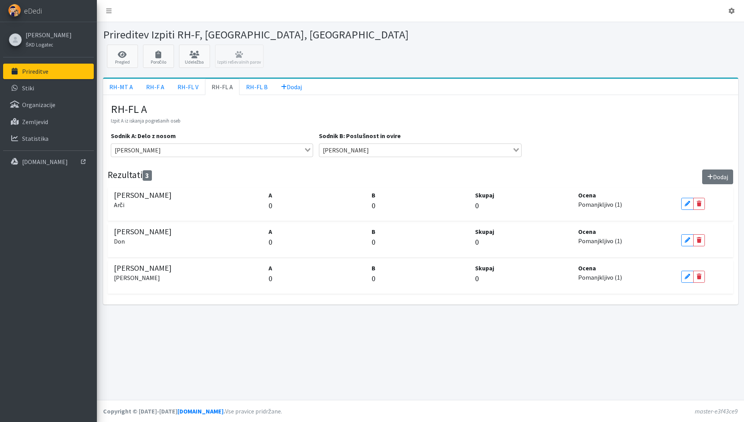
click at [702, 171] on button "Dodaj" at bounding box center [717, 176] width 31 height 15
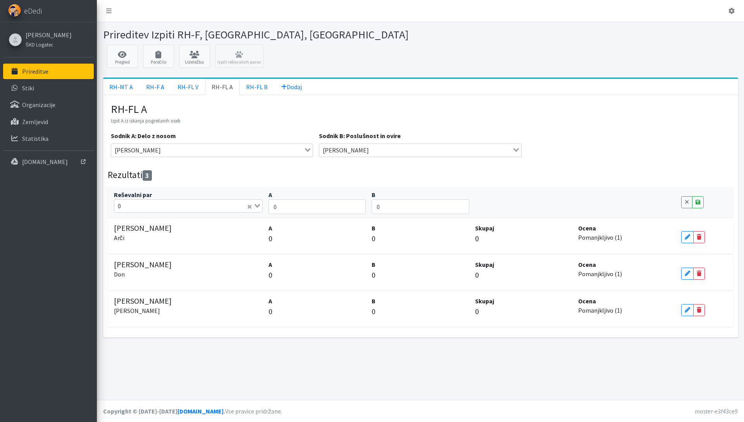
click at [147, 209] on input "Search for option" at bounding box center [185, 205] width 123 height 9
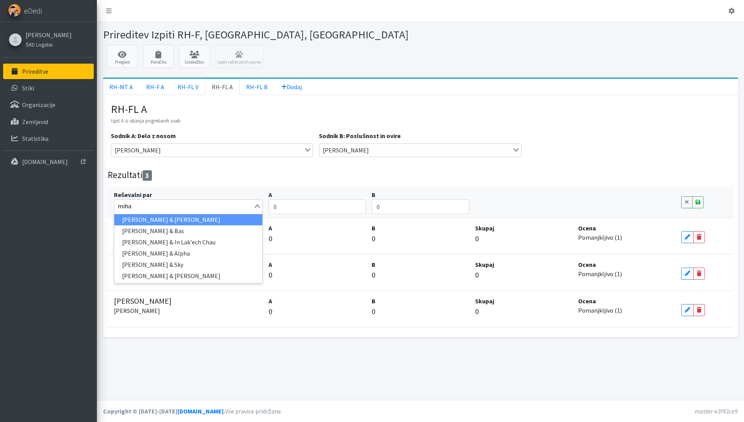
type input "miha"
click at [164, 221] on li "Miha Avguštin & Bas" at bounding box center [188, 219] width 148 height 11
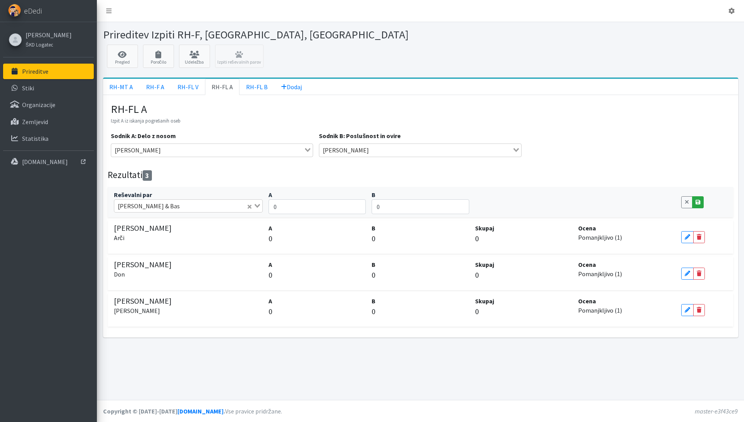
click at [702, 199] on link "Save" at bounding box center [698, 202] width 12 height 12
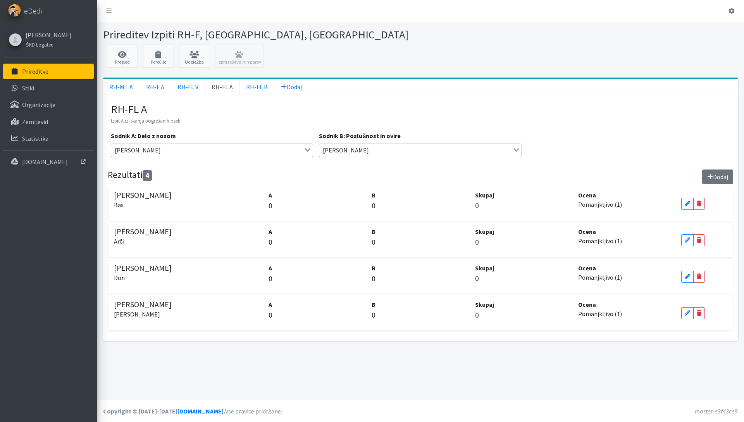
click at [714, 179] on button "Dodaj" at bounding box center [717, 176] width 31 height 15
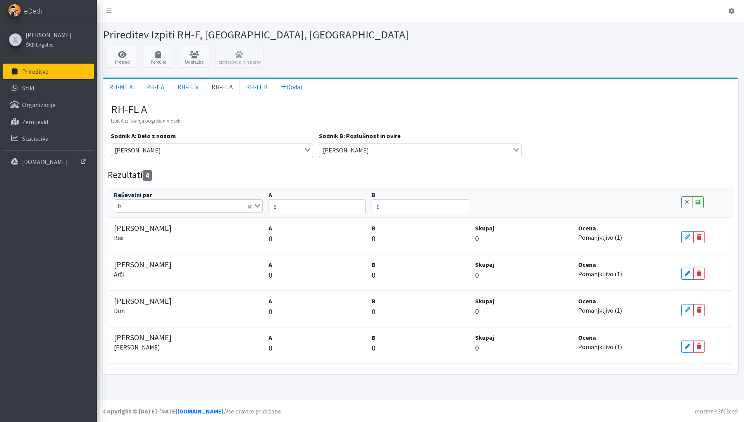
click at [157, 209] on input "Search for option" at bounding box center [185, 205] width 123 height 9
type input "boja"
click at [154, 230] on li "Bojan Horvat & Aaron" at bounding box center [188, 230] width 148 height 11
click at [700, 203] on icon at bounding box center [698, 201] width 5 height 5
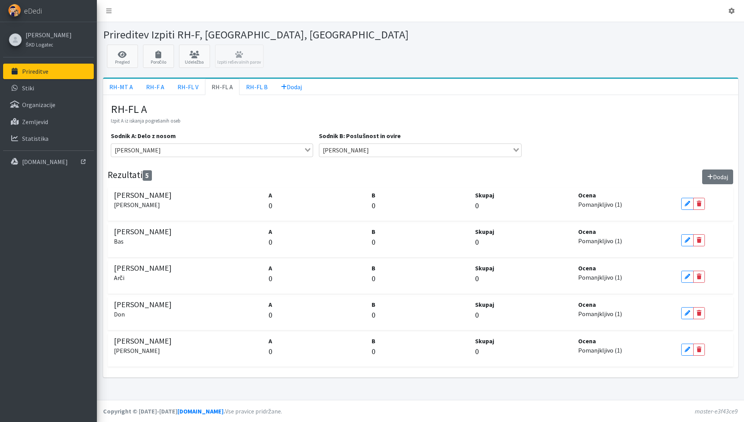
click at [720, 177] on button "Dodaj" at bounding box center [717, 176] width 31 height 15
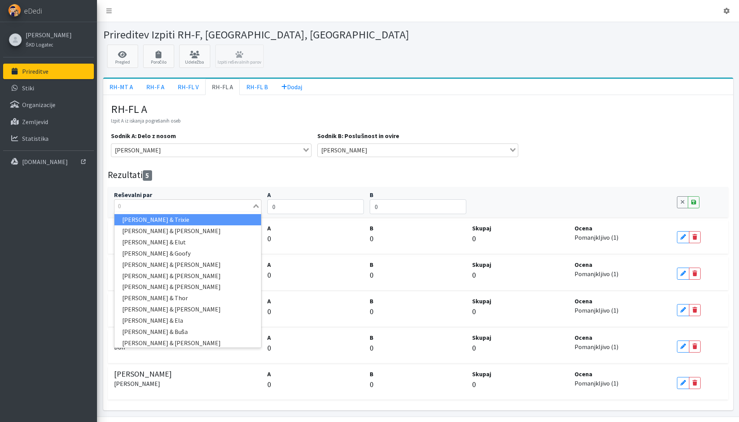
click at [180, 205] on input "Search for option" at bounding box center [183, 205] width 136 height 9
type input "val"
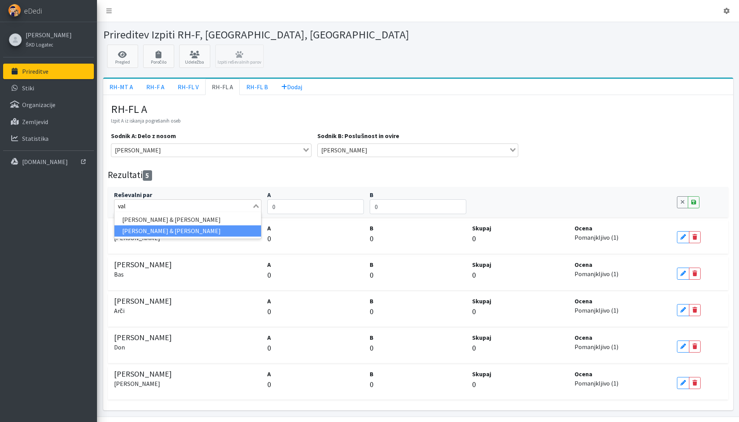
click at [188, 230] on li "Valter Blažević & Kira" at bounding box center [187, 230] width 147 height 11
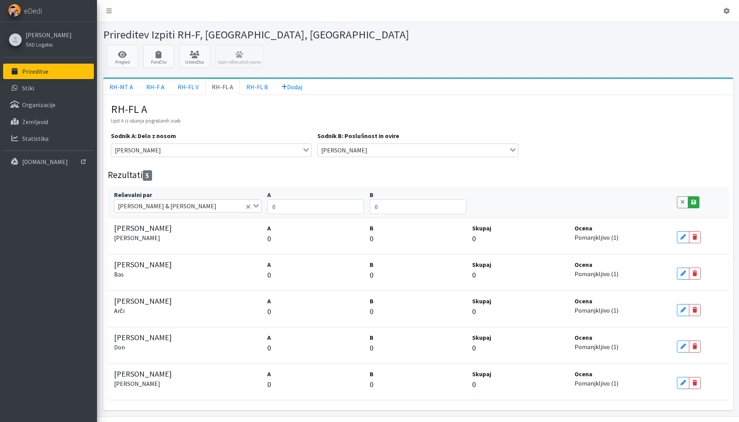
click at [693, 203] on icon at bounding box center [693, 201] width 5 height 5
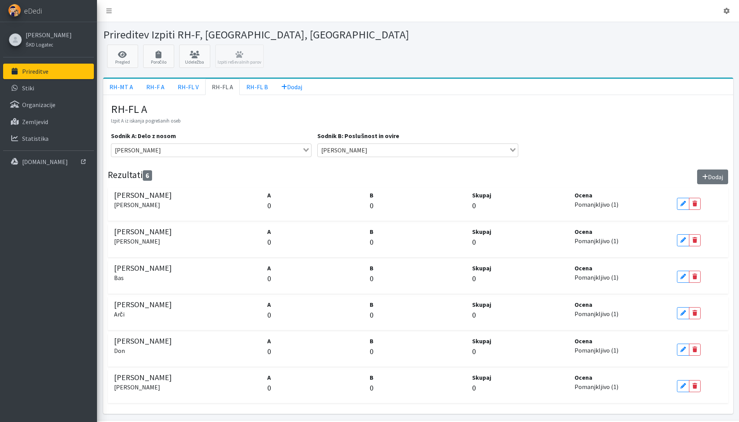
click at [721, 180] on button "Dodaj" at bounding box center [712, 176] width 31 height 15
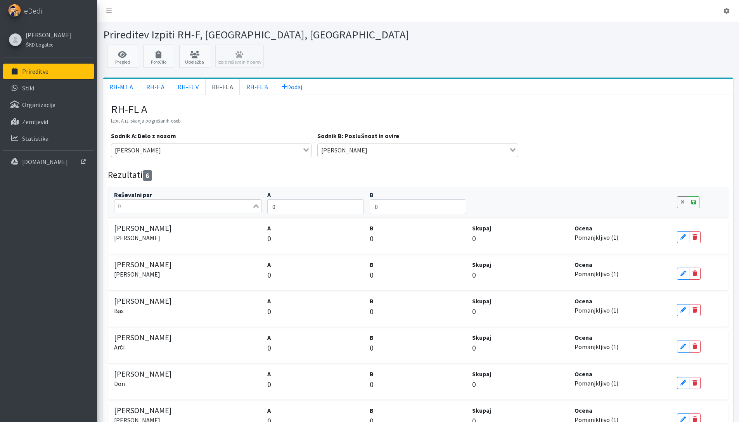
click at [164, 209] on input "Search for option" at bounding box center [183, 205] width 136 height 9
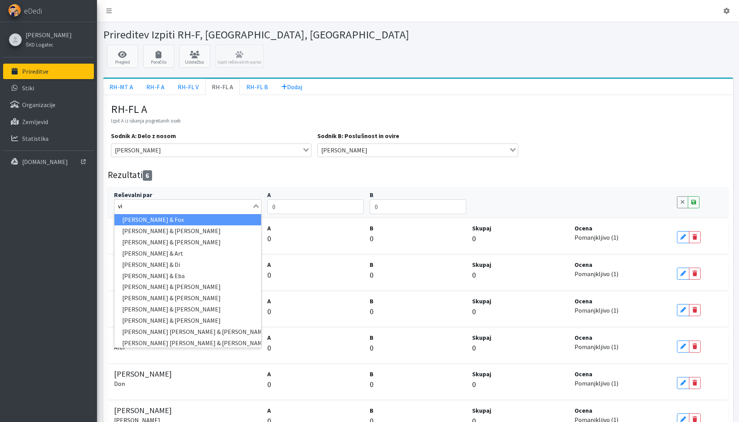
type input "vid"
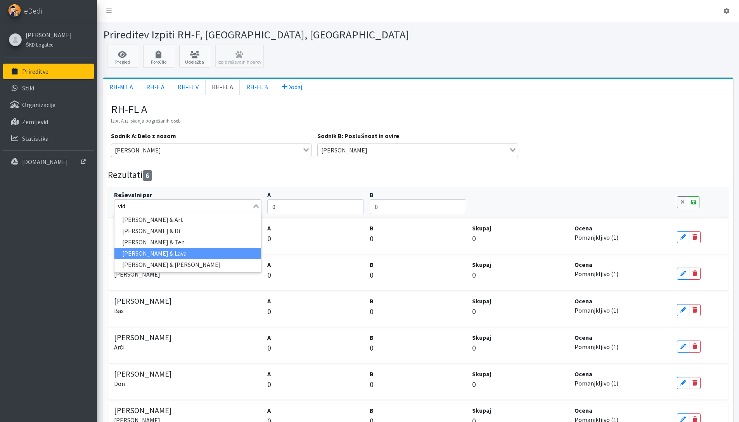
click at [173, 252] on li "Vid Razinger & Lava" at bounding box center [187, 253] width 147 height 11
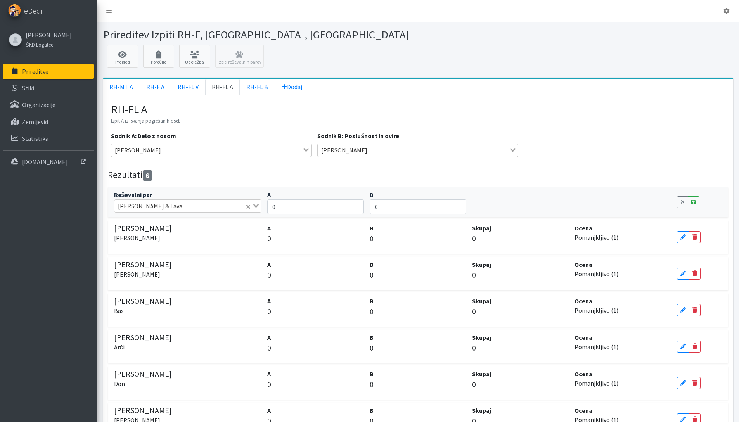
click at [699, 204] on div "Cancel Save" at bounding box center [698, 202] width 51 height 24
click at [694, 203] on icon at bounding box center [693, 201] width 5 height 5
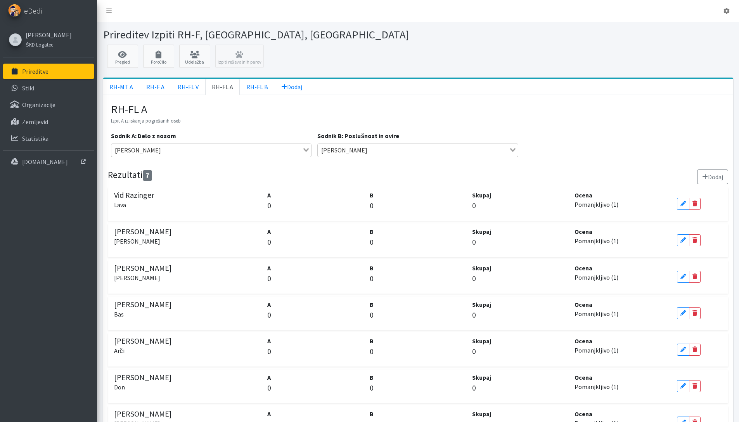
click at [716, 178] on button "Dodaj" at bounding box center [712, 176] width 31 height 15
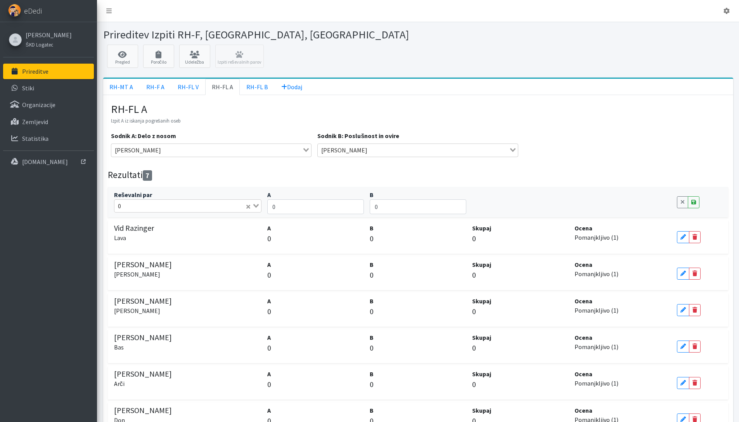
click at [145, 210] on input "Search for option" at bounding box center [184, 205] width 121 height 9
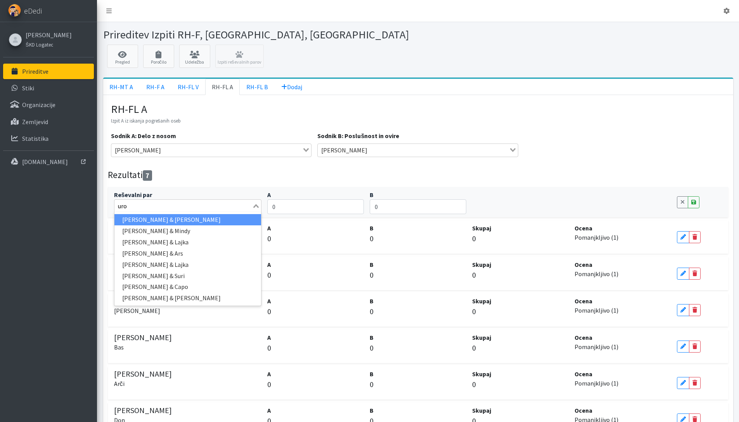
type input "uroš"
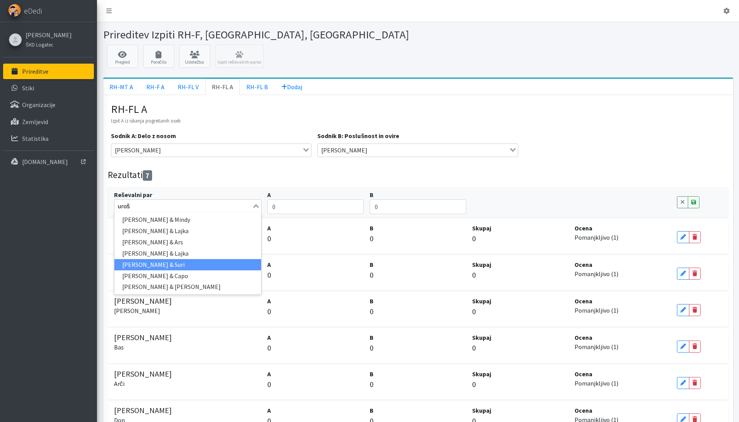
click at [164, 263] on li "Uroš Pečar & Suri" at bounding box center [187, 264] width 147 height 11
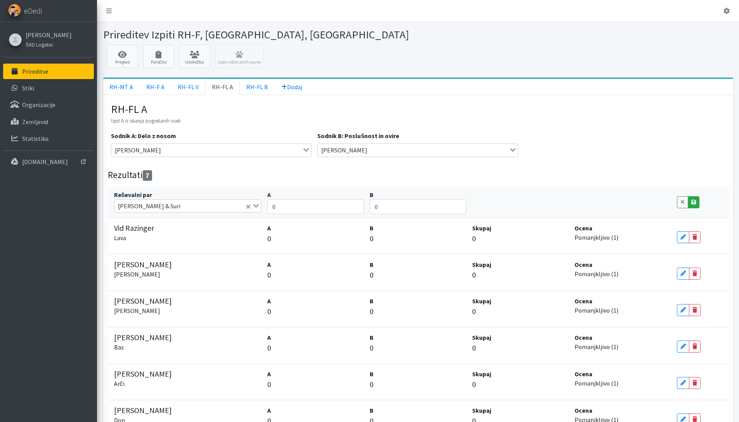
click at [691, 206] on link "Save" at bounding box center [693, 202] width 12 height 12
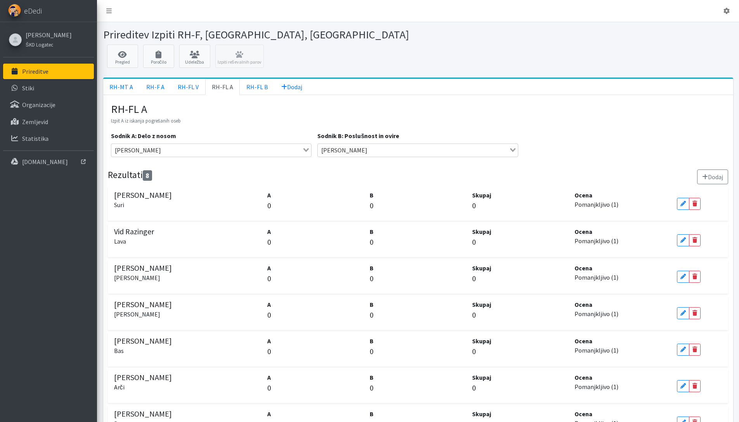
click at [709, 180] on button "Dodaj" at bounding box center [712, 176] width 31 height 15
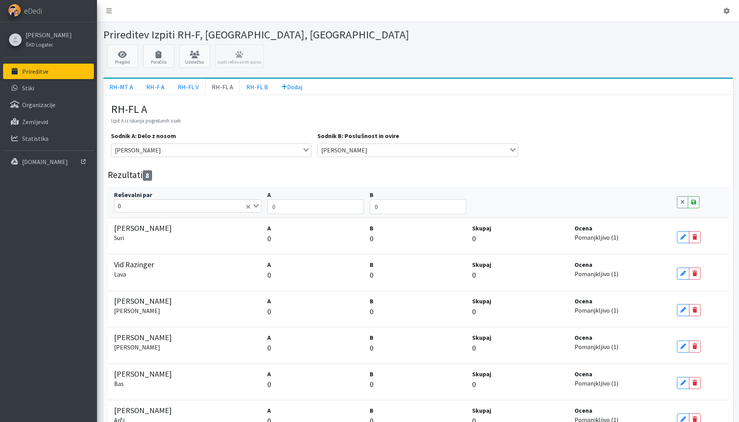
click at [164, 210] on input "Search for option" at bounding box center [184, 205] width 121 height 9
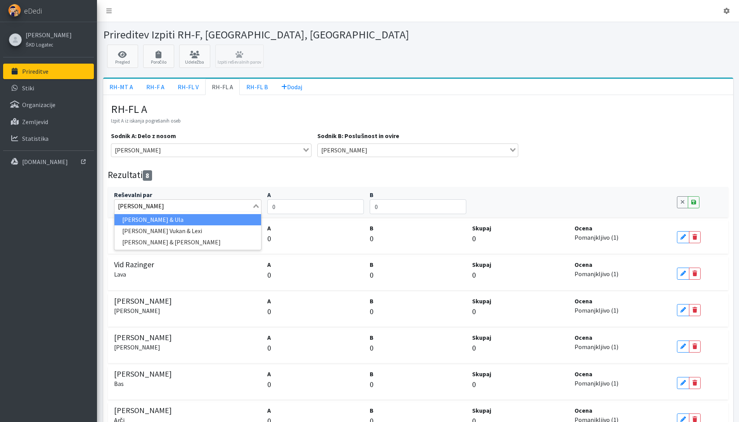
type input "saša re"
click at [157, 216] on li "Saša Repanšek & Kori" at bounding box center [187, 219] width 147 height 11
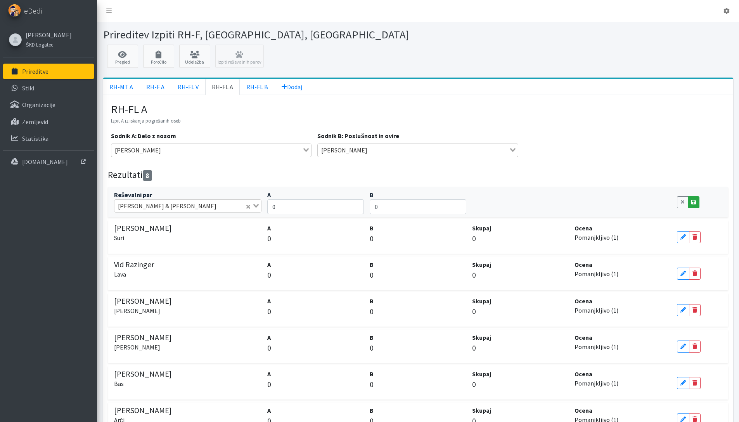
click at [694, 202] on icon at bounding box center [693, 201] width 5 height 5
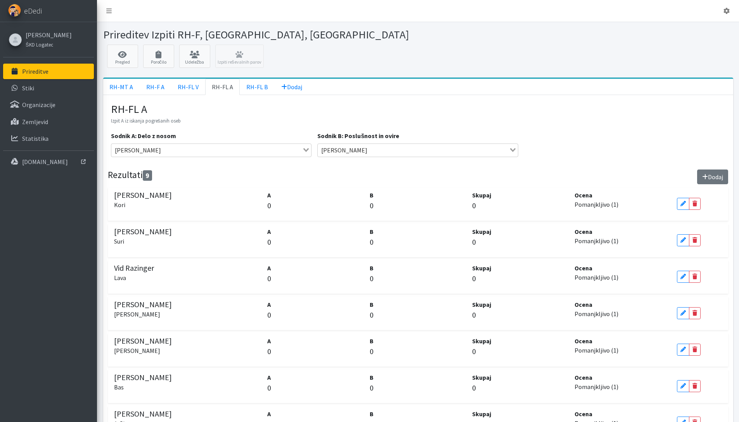
click at [704, 174] on icon at bounding box center [705, 177] width 6 height 6
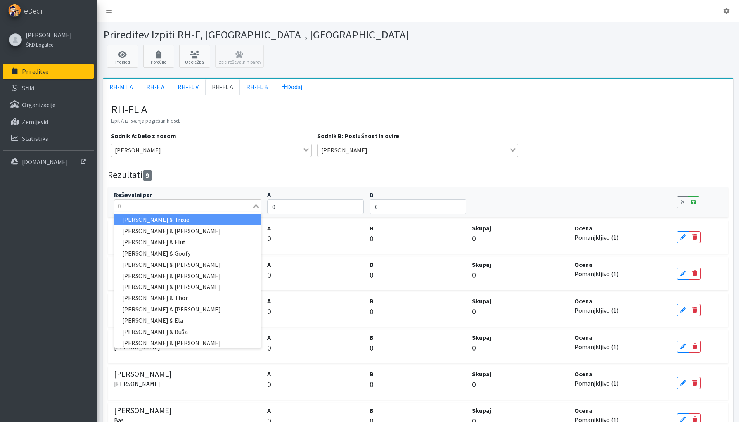
click at [143, 207] on input "Search for option" at bounding box center [183, 205] width 136 height 9
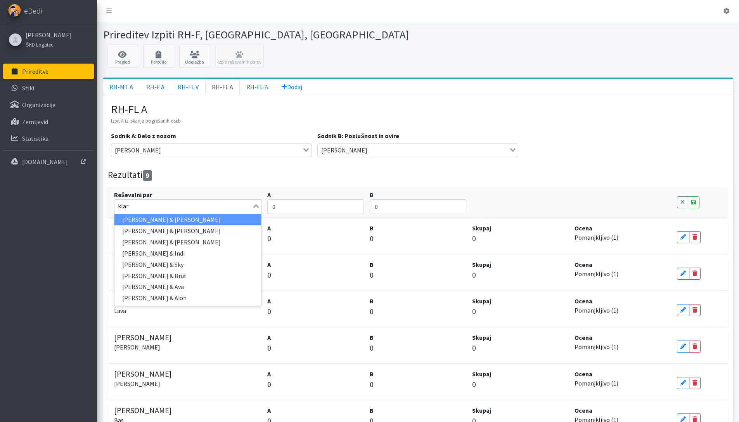
type input "klara"
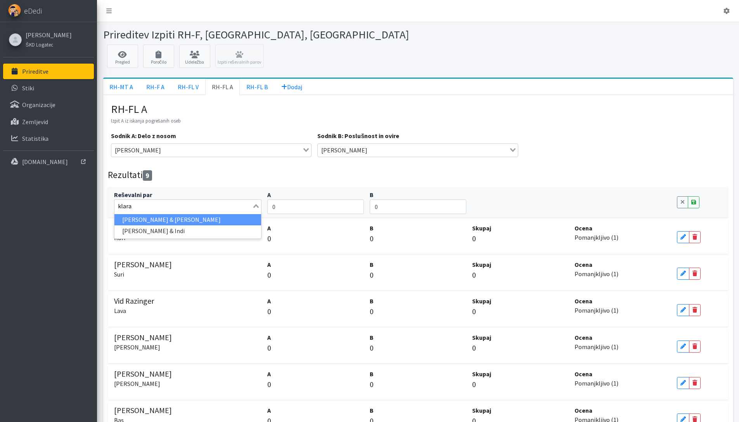
click at [175, 221] on li "Klara Helen Reindl & Alfi" at bounding box center [187, 219] width 147 height 11
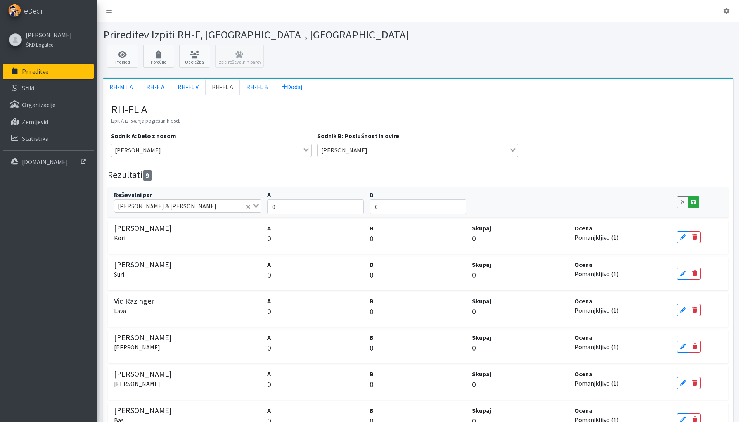
click at [693, 201] on icon at bounding box center [693, 201] width 5 height 5
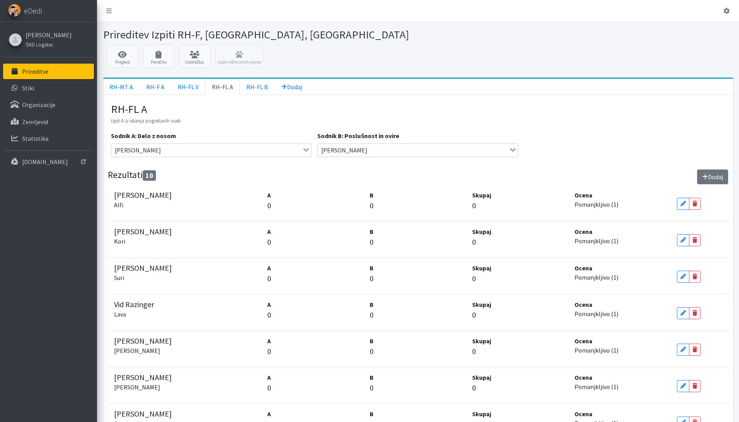
click at [718, 174] on button "Dodaj" at bounding box center [712, 176] width 31 height 15
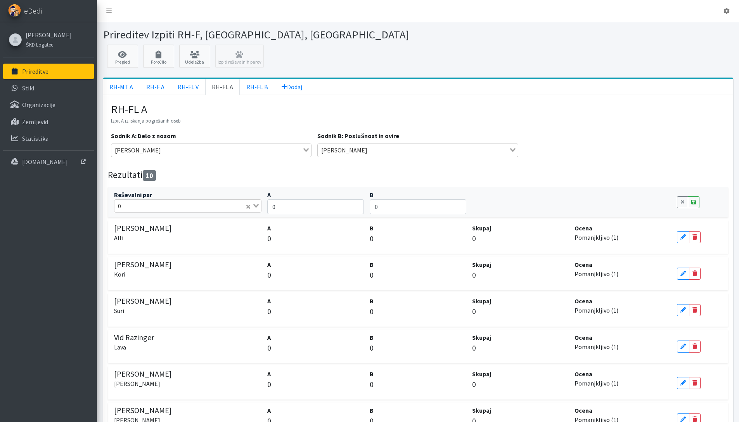
click at [136, 202] on input "Search for option" at bounding box center [184, 205] width 121 height 9
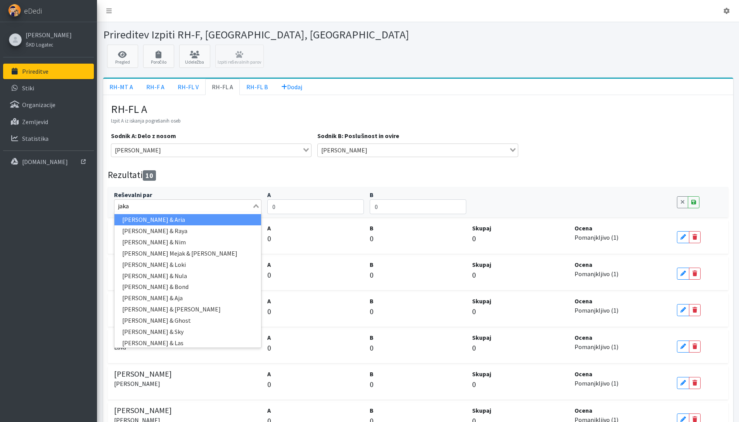
type input "jaka b"
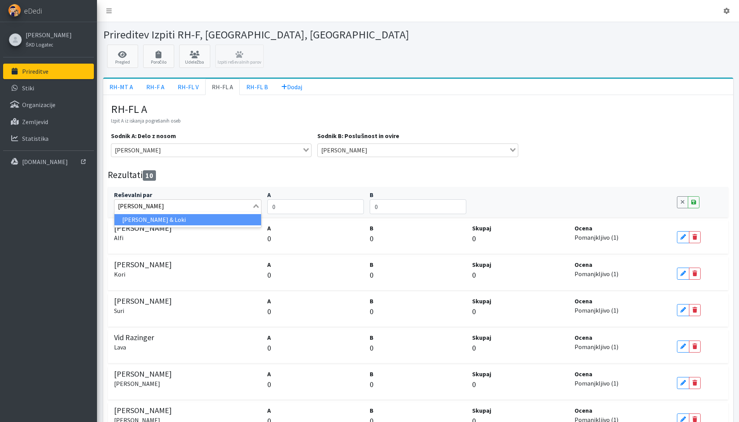
click at [173, 222] on li "Jaka Bizjak & Loki" at bounding box center [187, 219] width 147 height 11
drag, startPoint x: 235, startPoint y: 178, endPoint x: 319, endPoint y: 181, distance: 83.8
click at [236, 178] on div "Rezultati 10 Dodaj" at bounding box center [418, 176] width 620 height 15
click at [692, 202] on icon at bounding box center [693, 201] width 5 height 5
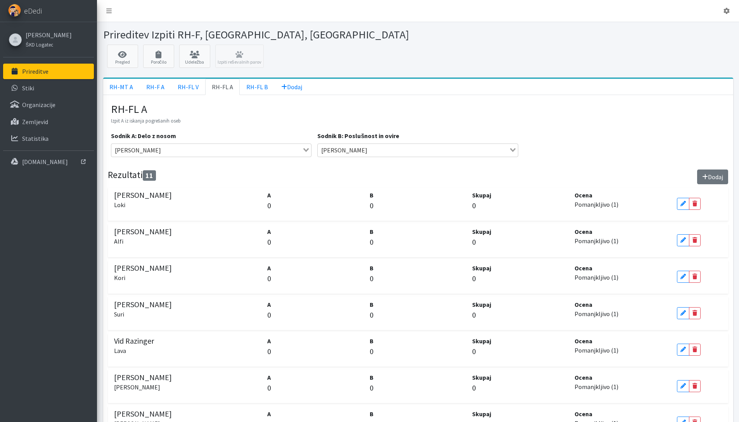
click at [699, 174] on button "Dodaj" at bounding box center [712, 176] width 31 height 15
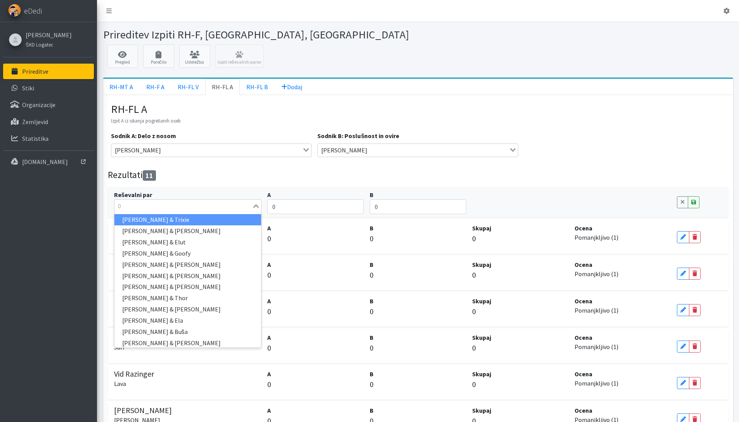
click at [132, 212] on div "0 Loading..." at bounding box center [188, 205] width 148 height 13
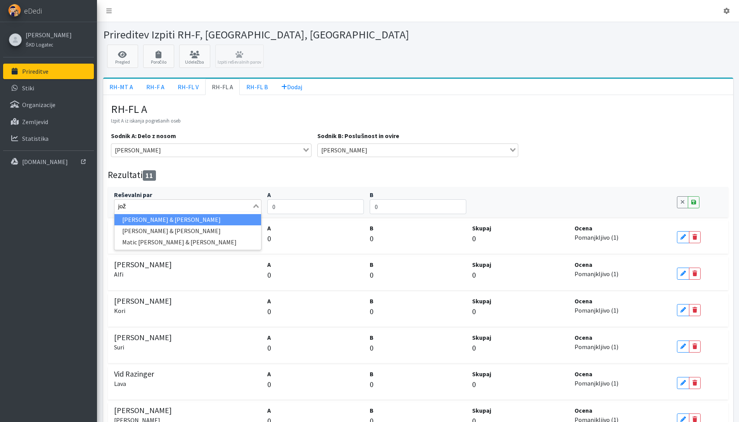
type input "jože"
click at [161, 219] on li "Jože Šviglin & Maki" at bounding box center [187, 219] width 147 height 11
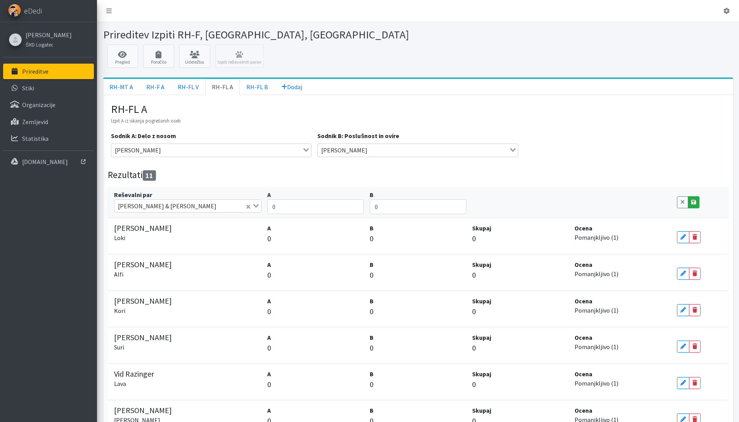
click at [692, 201] on icon at bounding box center [693, 201] width 5 height 5
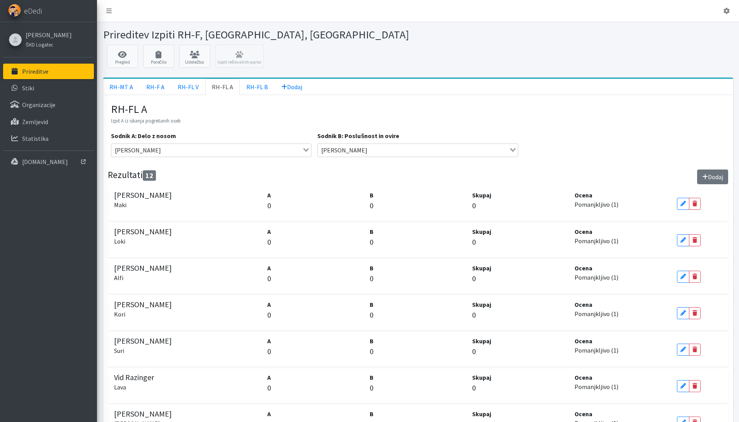
click at [704, 177] on icon at bounding box center [705, 177] width 6 height 6
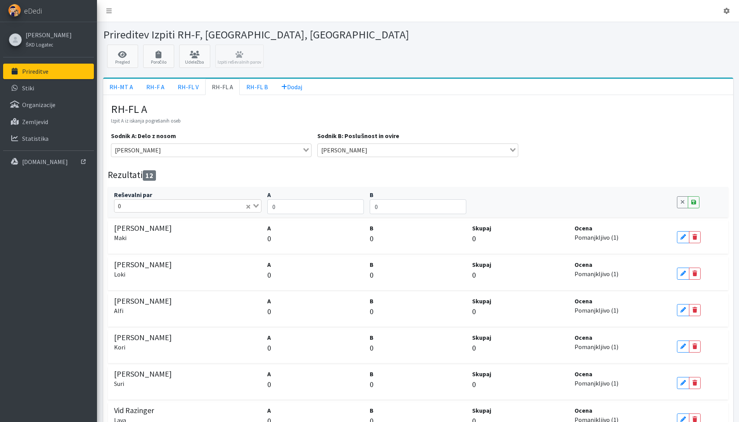
click at [163, 203] on input "Search for option" at bounding box center [184, 205] width 121 height 9
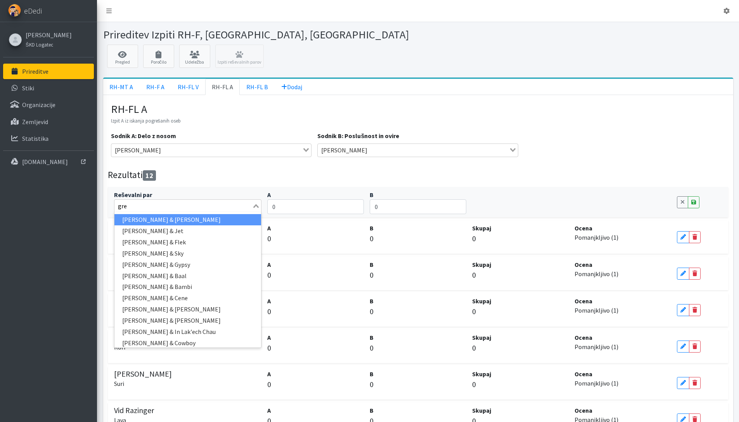
type input "greg"
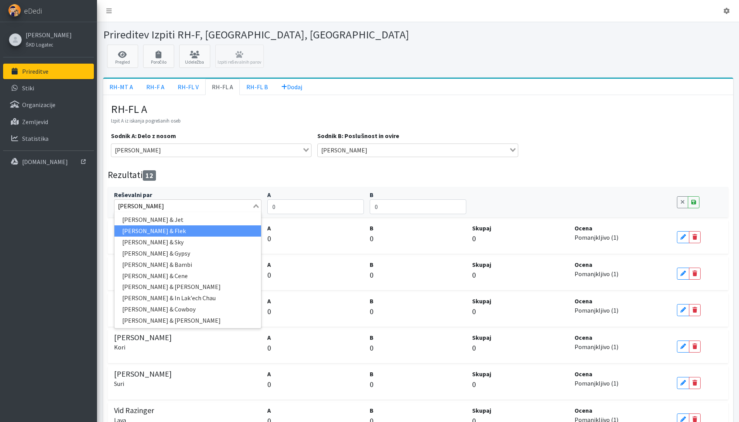
click at [174, 226] on li "Gregor Bulc & Flek" at bounding box center [187, 230] width 147 height 11
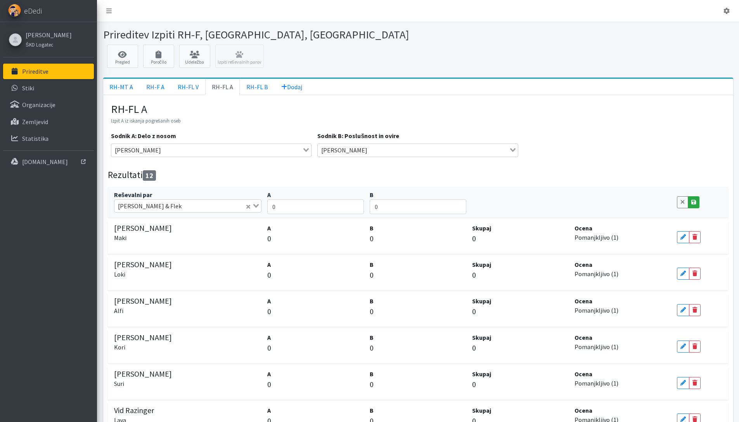
click at [690, 198] on link "Save" at bounding box center [693, 202] width 12 height 12
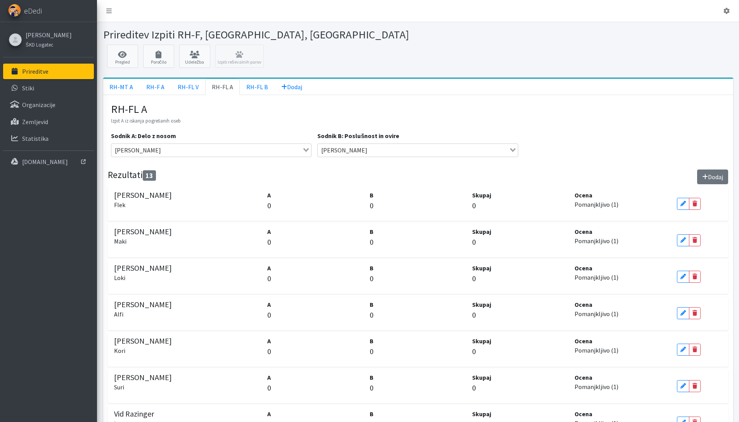
click at [708, 173] on button "Dodaj" at bounding box center [712, 176] width 31 height 15
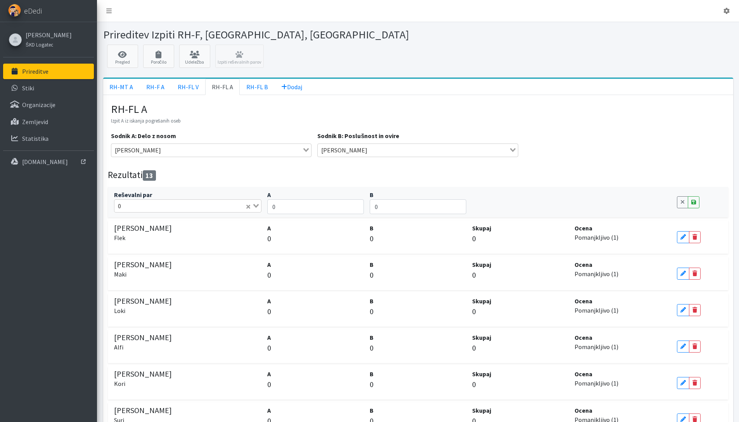
click at [161, 212] on div "0 Loading..." at bounding box center [188, 205] width 148 height 13
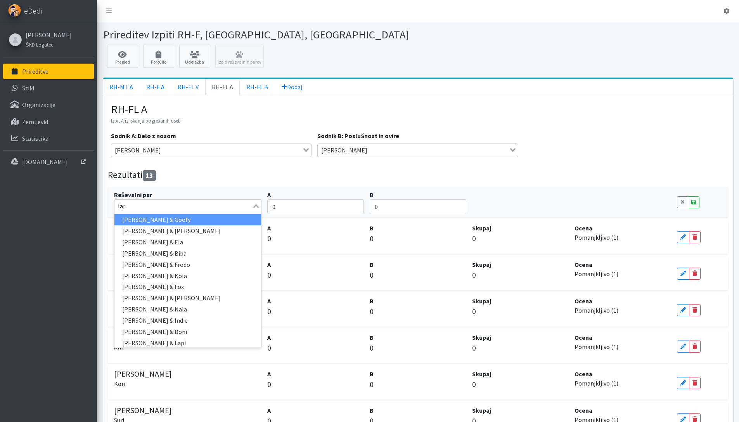
type input "lara"
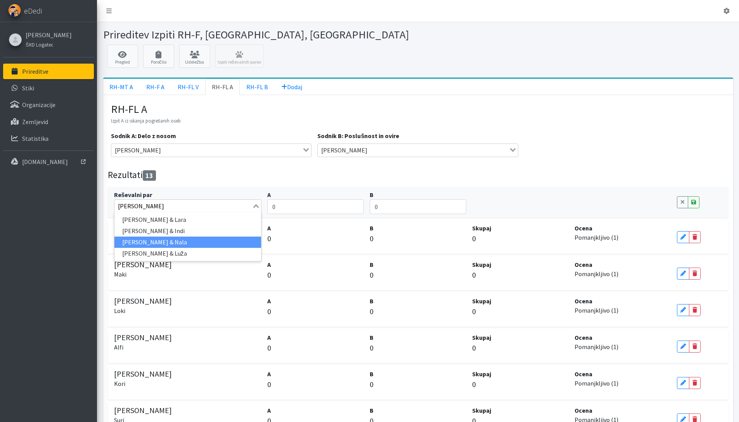
click at [183, 240] on li "Lara Pičman & Nala" at bounding box center [187, 241] width 147 height 11
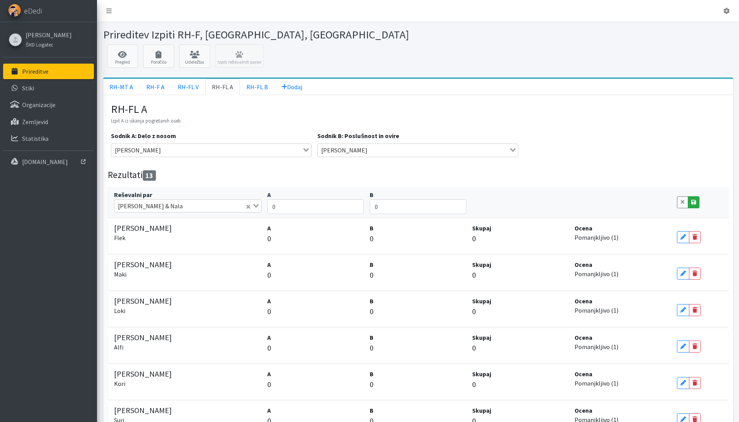
click at [694, 204] on icon at bounding box center [693, 201] width 5 height 5
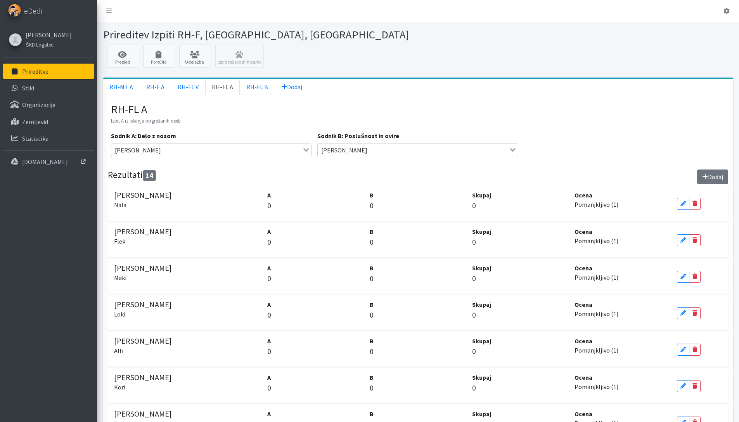
click at [713, 172] on button "Dodaj" at bounding box center [712, 176] width 31 height 15
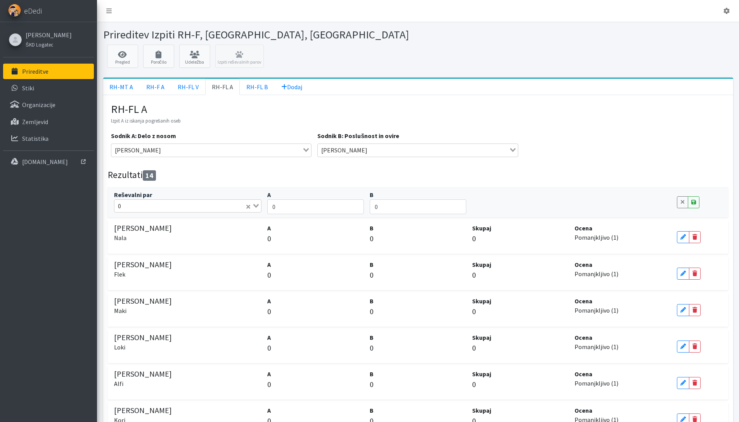
click at [203, 201] on input "Search for option" at bounding box center [184, 205] width 121 height 9
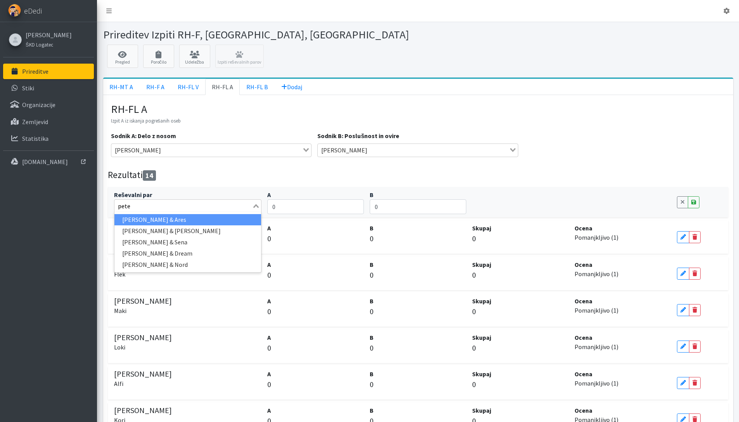
type input "peter"
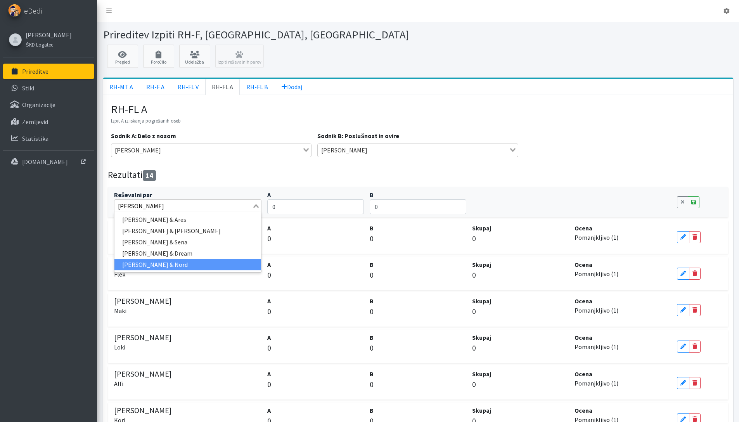
click at [201, 263] on li "Peter Vozelj & Nord" at bounding box center [187, 264] width 147 height 11
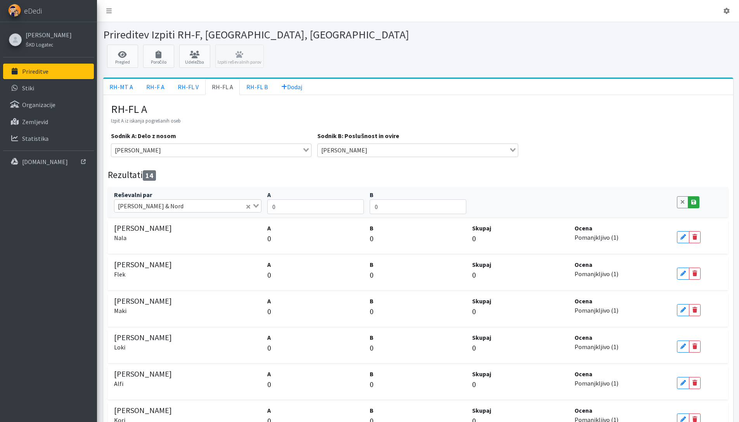
click at [694, 201] on icon at bounding box center [693, 201] width 5 height 5
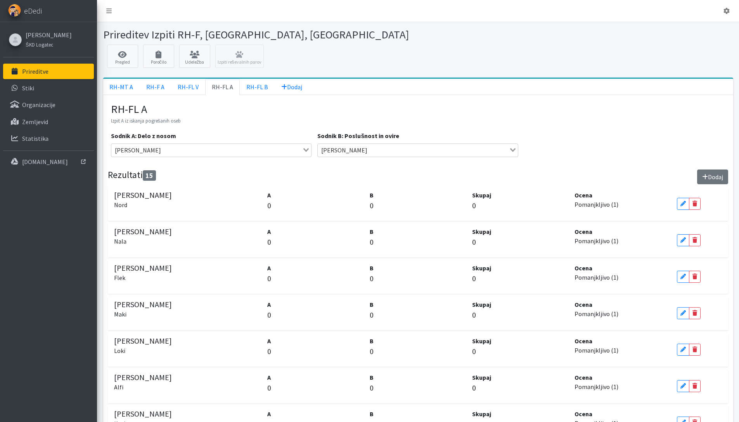
click at [705, 176] on icon at bounding box center [705, 177] width 6 height 6
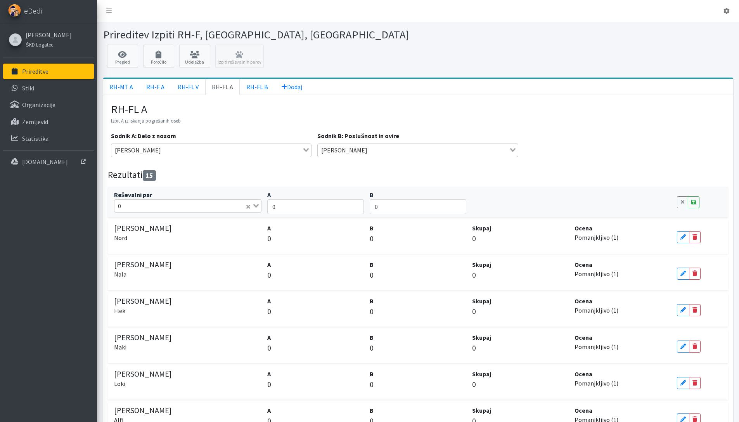
click at [138, 211] on div "0 Loading..." at bounding box center [188, 205] width 148 height 13
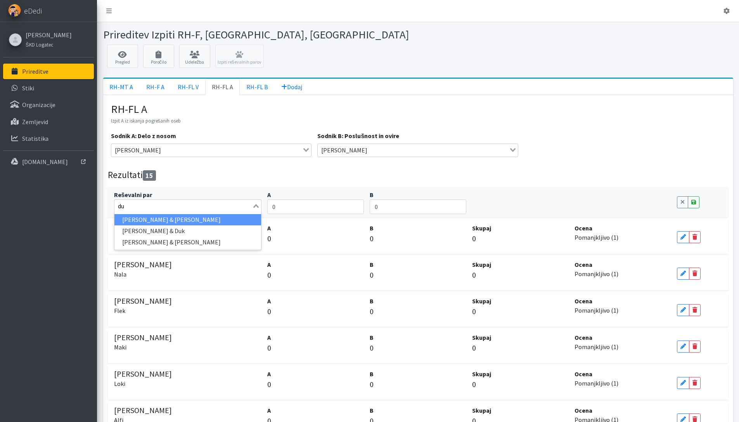
type input "duš"
click at [143, 218] on li "Dušan Maček & Jó Nap" at bounding box center [187, 219] width 147 height 11
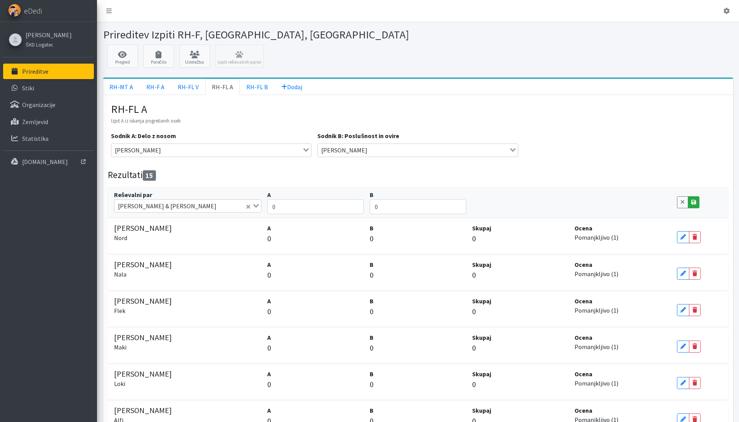
click at [691, 200] on icon at bounding box center [693, 201] width 5 height 5
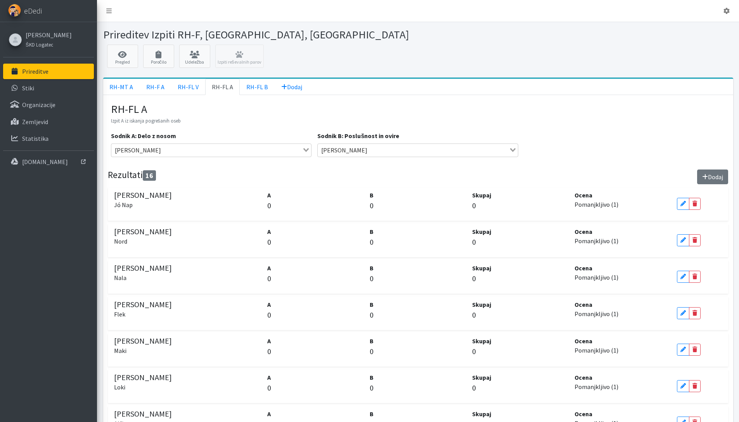
click at [713, 179] on button "Dodaj" at bounding box center [712, 176] width 31 height 15
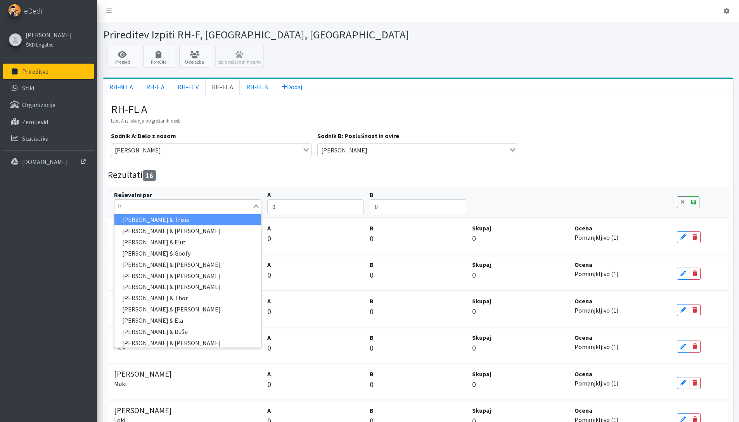
click at [140, 204] on input "Search for option" at bounding box center [183, 205] width 136 height 9
type input "katar"
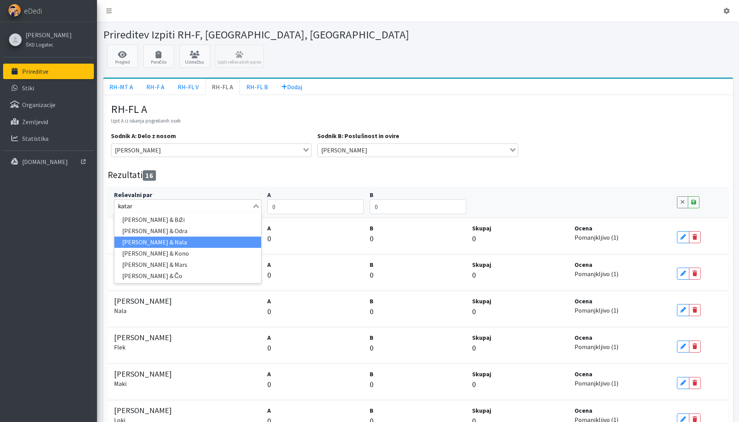
click at [150, 238] on li "Katarina Kač & Nala" at bounding box center [187, 241] width 147 height 11
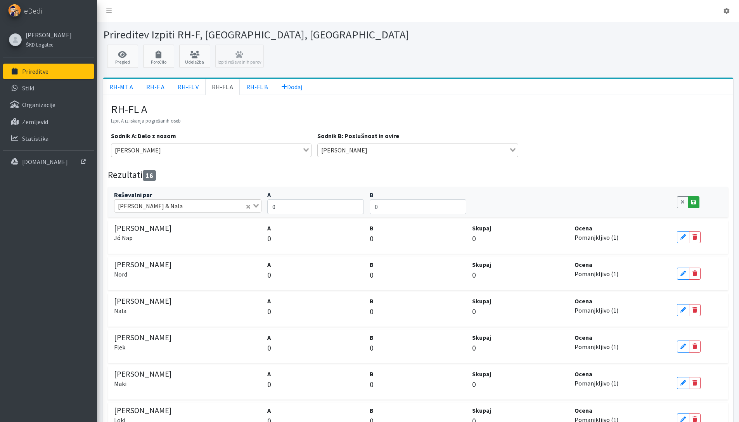
click at [692, 200] on icon at bounding box center [693, 201] width 5 height 5
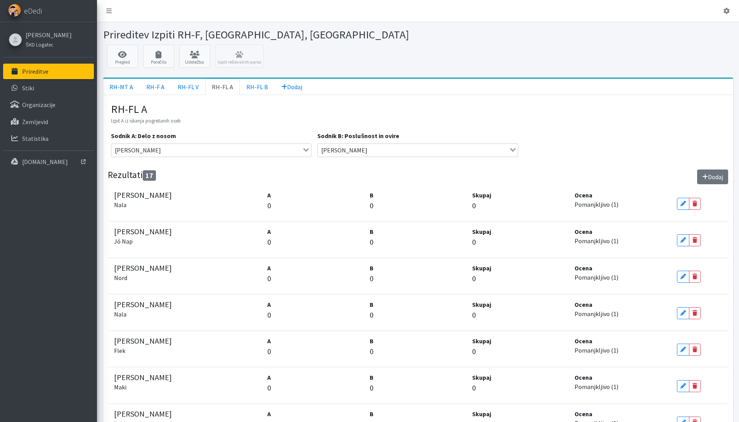
click at [697, 181] on button "Dodaj" at bounding box center [712, 176] width 31 height 15
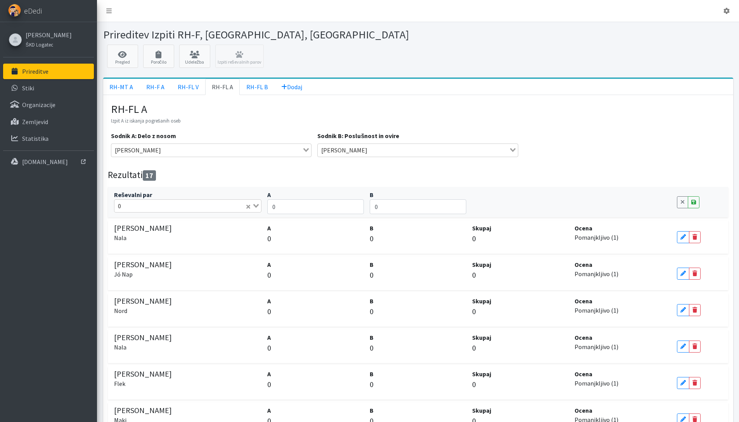
click at [127, 208] on input "Search for option" at bounding box center [184, 205] width 121 height 9
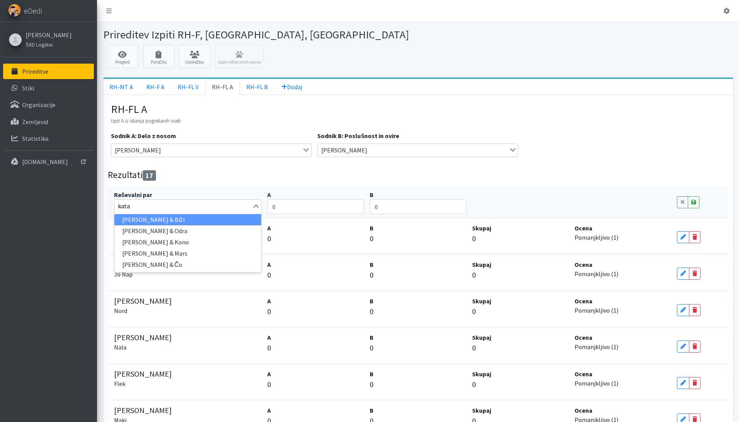
type input "katar"
click at [191, 221] on li "Katarina Drašler & Biži" at bounding box center [187, 219] width 147 height 11
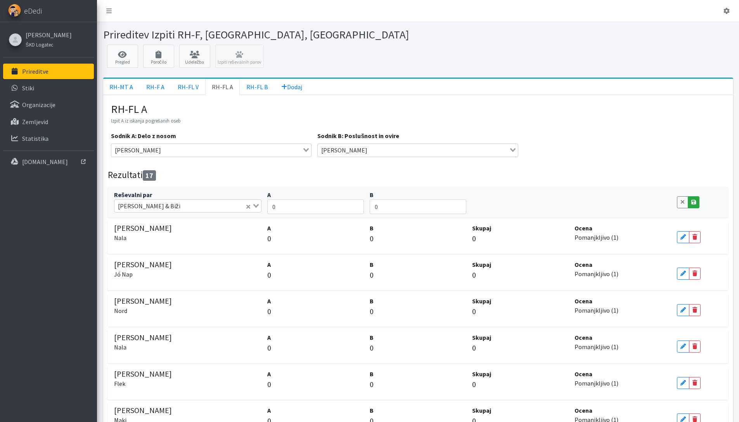
click at [692, 199] on icon at bounding box center [693, 201] width 5 height 5
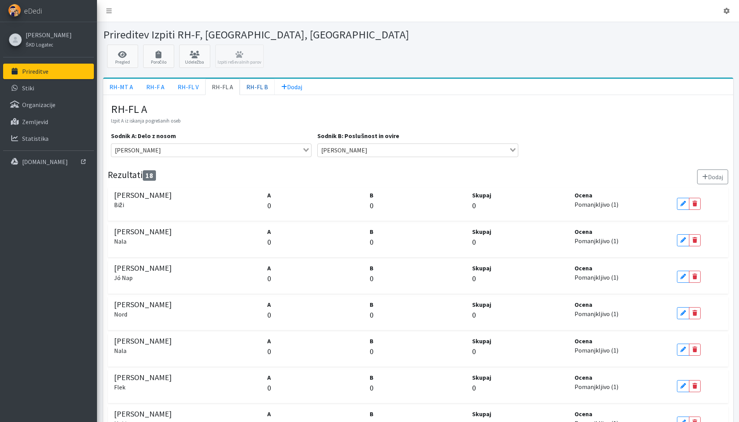
click at [249, 89] on link "RH-FL B" at bounding box center [257, 87] width 35 height 16
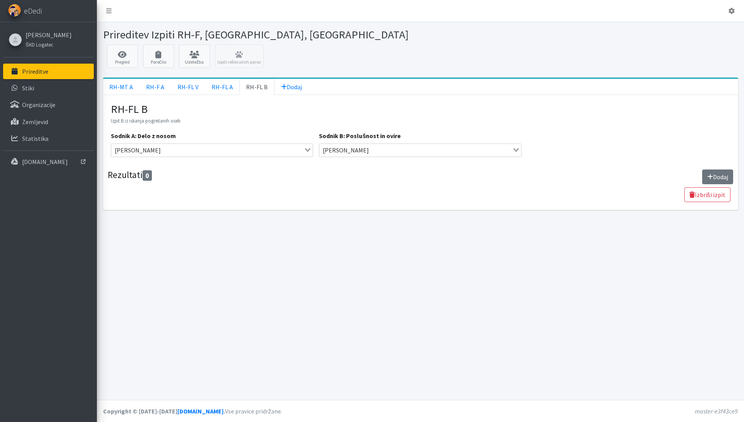
click at [705, 173] on button "Dodaj" at bounding box center [717, 176] width 31 height 15
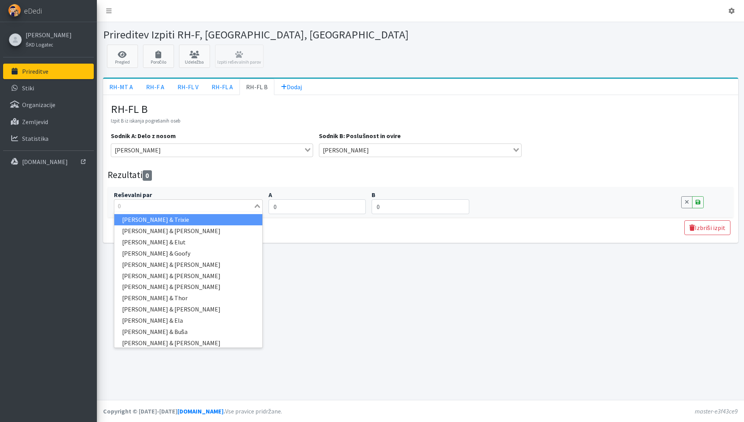
click at [176, 208] on input "Search for option" at bounding box center [184, 205] width 138 height 9
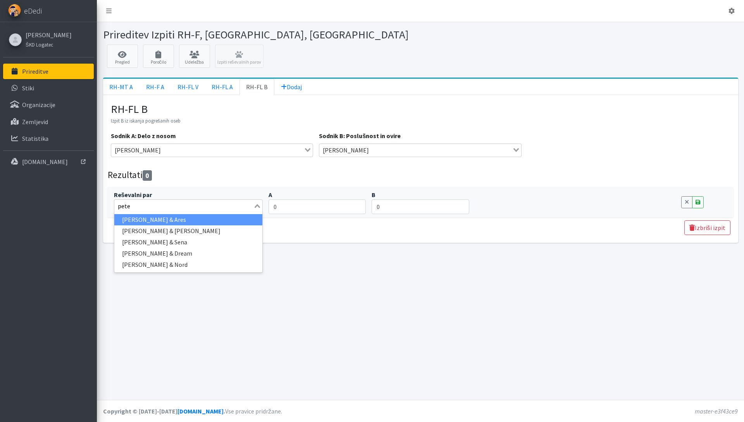
type input "peter"
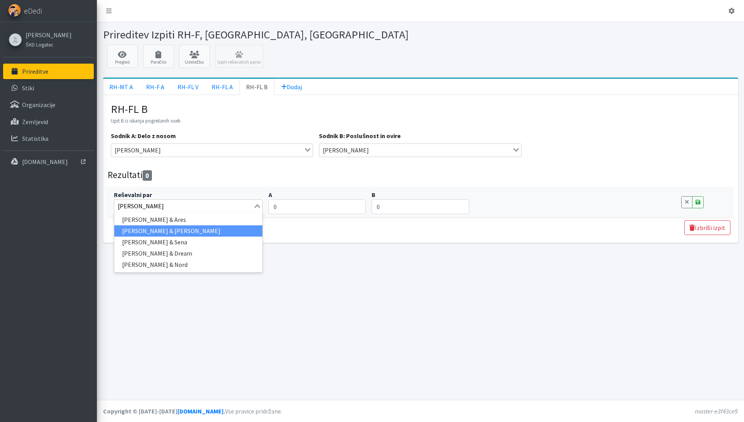
click at [181, 231] on li "Peter Dovč & James" at bounding box center [188, 230] width 148 height 11
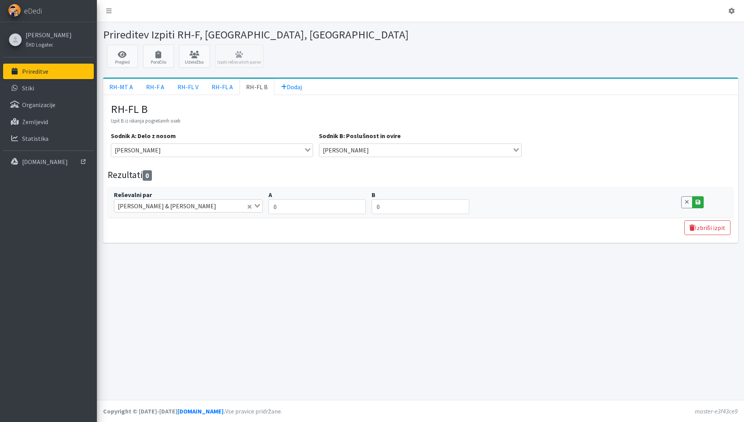
click at [699, 202] on icon at bounding box center [698, 201] width 5 height 5
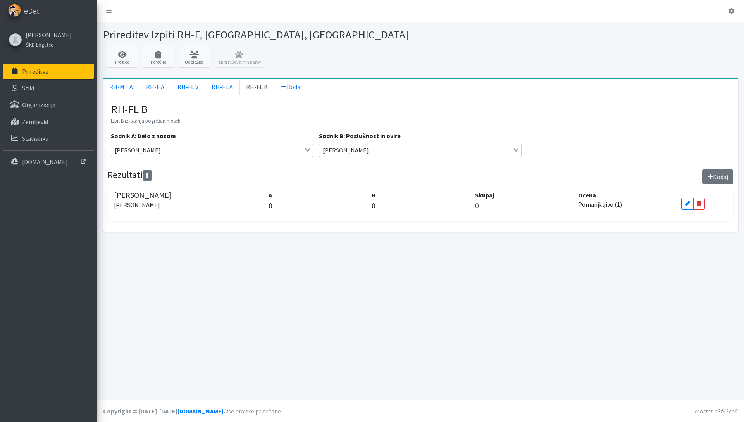
click at [711, 181] on button "Dodaj" at bounding box center [717, 176] width 31 height 15
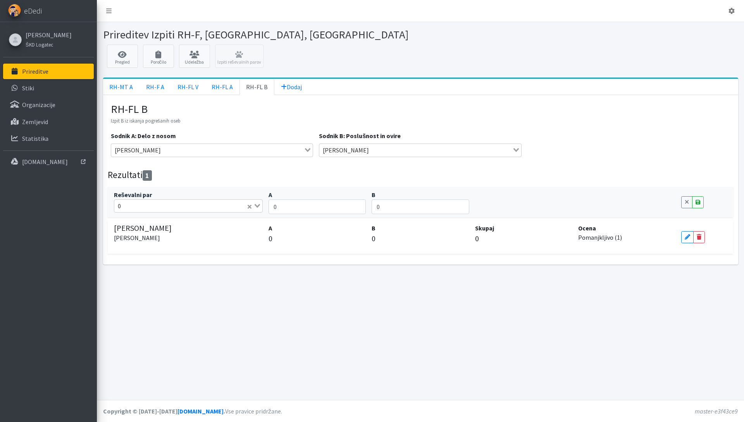
click at [202, 209] on input "Search for option" at bounding box center [185, 205] width 123 height 9
type input "matic"
click at [203, 223] on li "Matic Jože Čufer & Tisa" at bounding box center [188, 219] width 148 height 11
click at [697, 200] on icon at bounding box center [698, 201] width 5 height 5
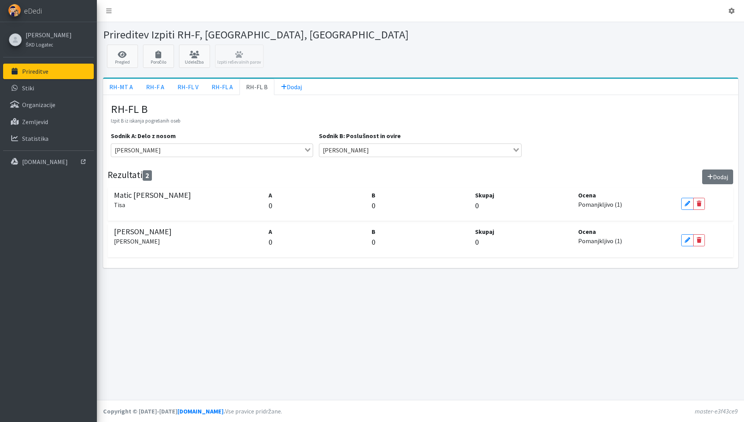
click at [722, 169] on button "Dodaj" at bounding box center [717, 176] width 31 height 15
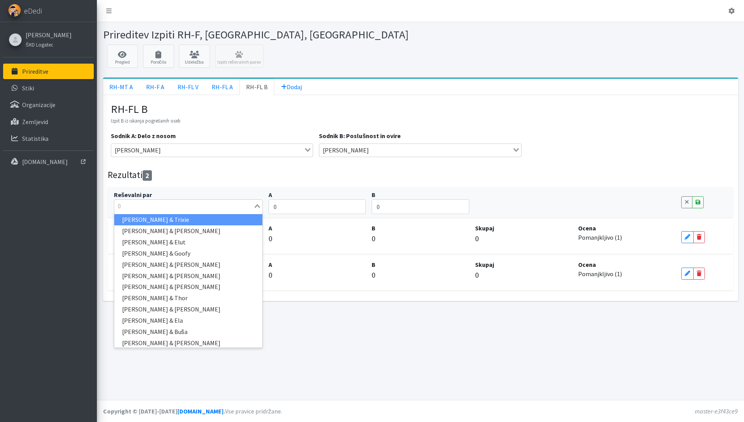
click at [179, 211] on div "0 Loading..." at bounding box center [188, 205] width 149 height 13
type input "sta"
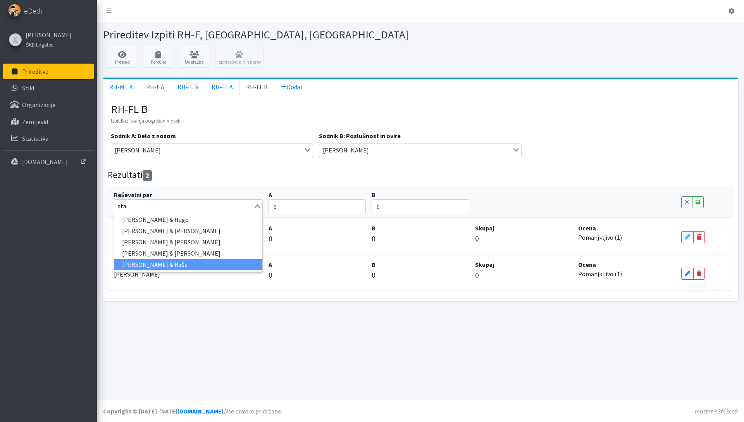
click at [198, 266] on li "Staša Vošnjak & Raša" at bounding box center [188, 264] width 148 height 11
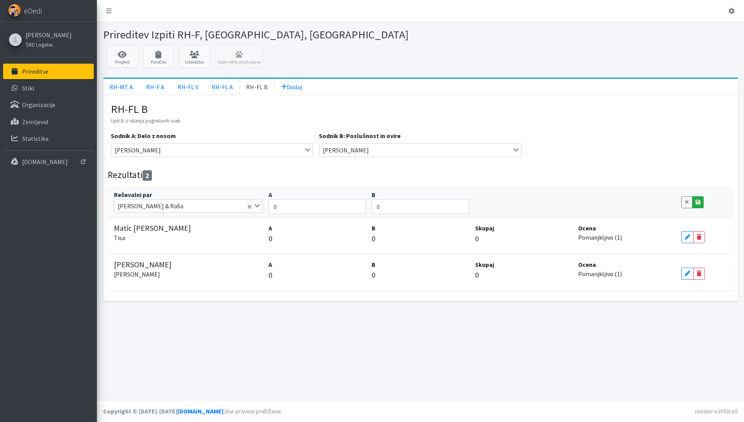
click at [695, 200] on link "Save" at bounding box center [698, 202] width 12 height 12
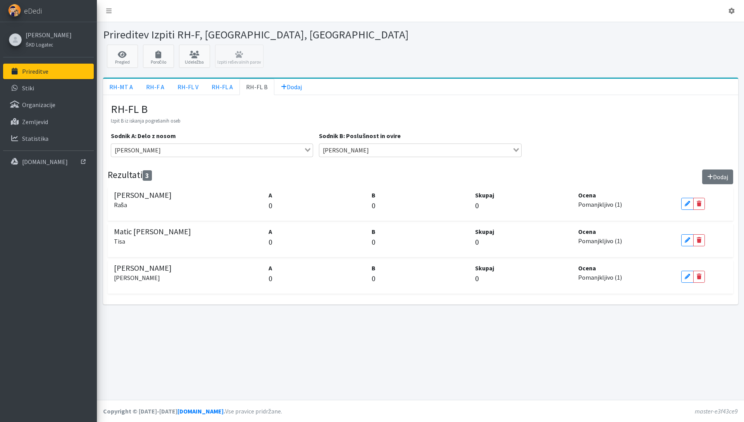
click at [714, 180] on button "Dodaj" at bounding box center [717, 176] width 31 height 15
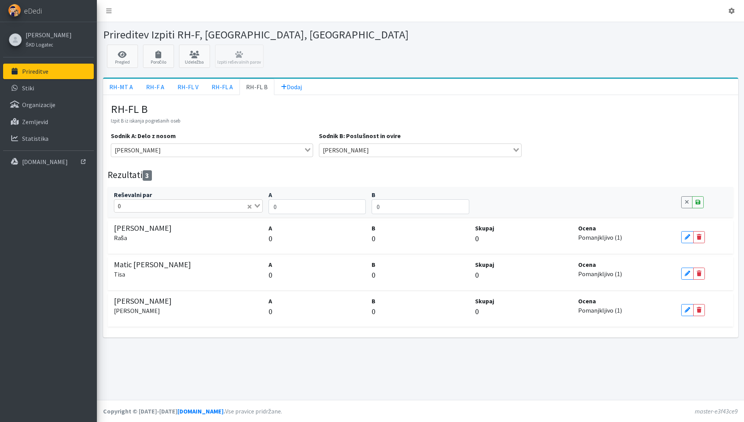
click at [224, 207] on input "Search for option" at bounding box center [185, 205] width 123 height 9
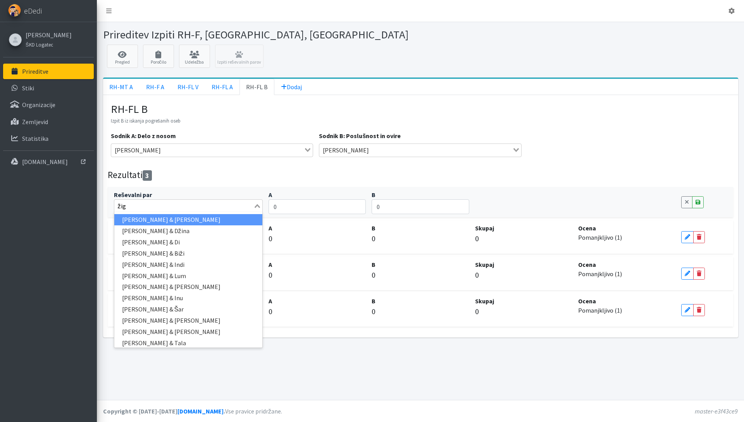
type input "žiga"
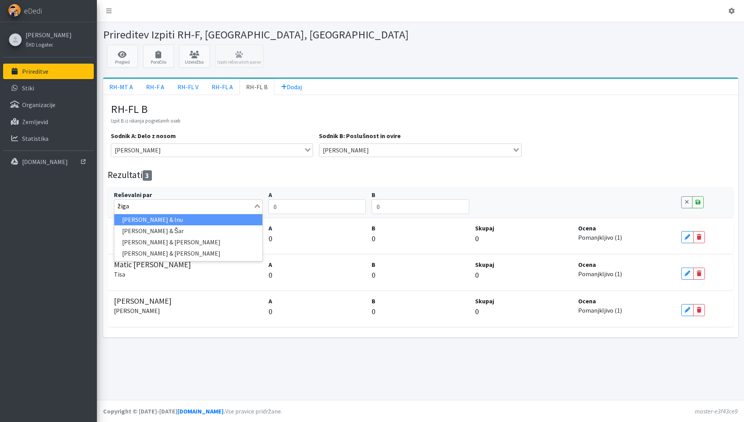
click at [170, 220] on li "Žiga Dobnikar & Inu" at bounding box center [188, 219] width 148 height 11
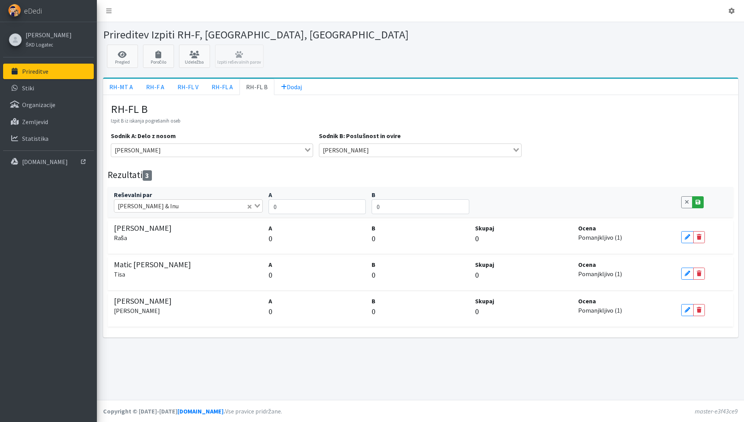
click at [701, 203] on link "Save" at bounding box center [698, 202] width 12 height 12
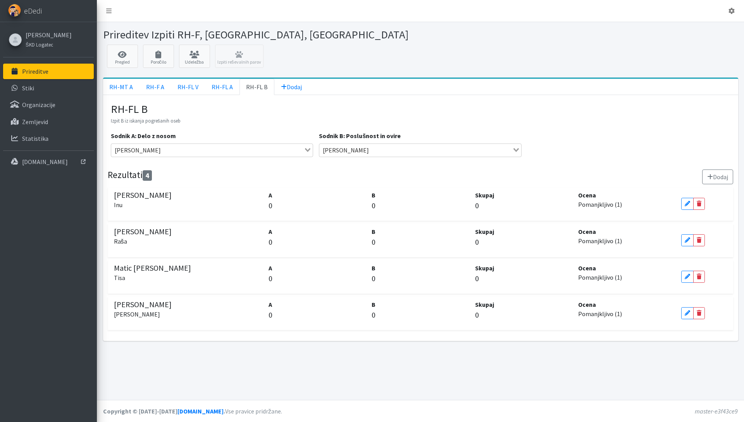
click at [344, 354] on div "Prireditev Izpiti RH-F, FL, MT Pregled Poročilo Udeležba Izpiti reševalnih paro…" at bounding box center [420, 211] width 647 height 378
click at [229, 55] on div "Pregled Poročilo Udeležba Izpiti reševalnih parov" at bounding box center [420, 58] width 641 height 27
click at [118, 57] on icon at bounding box center [122, 55] width 26 height 8
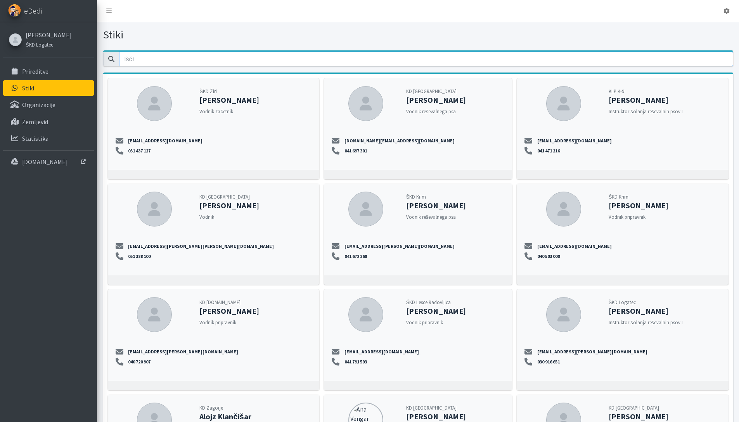
click at [265, 61] on input "email" at bounding box center [426, 59] width 614 height 15
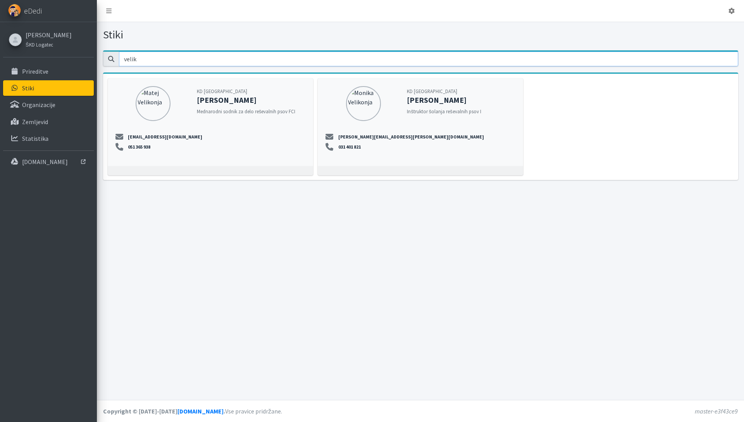
type input "velik"
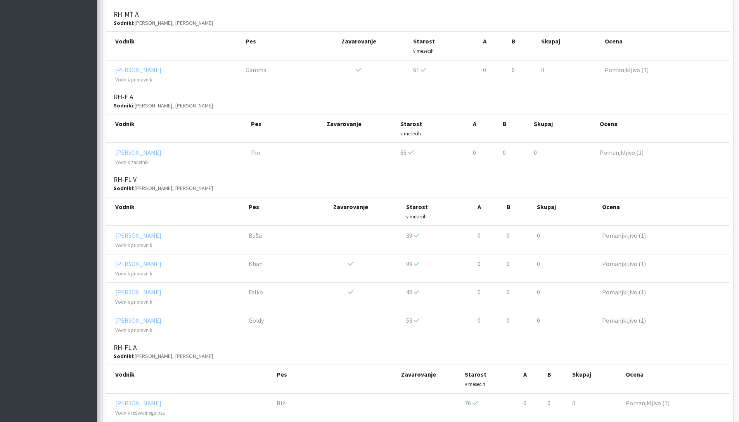
scroll to position [538, 0]
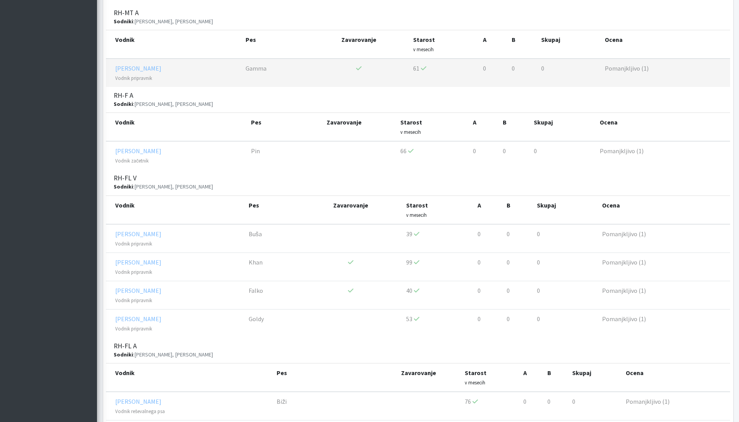
click at [381, 61] on td at bounding box center [358, 73] width 99 height 28
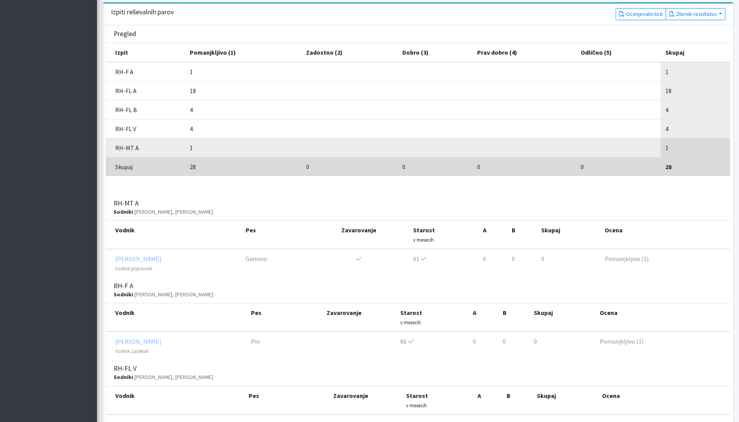
scroll to position [26, 0]
